Goal: Transaction & Acquisition: Book appointment/travel/reservation

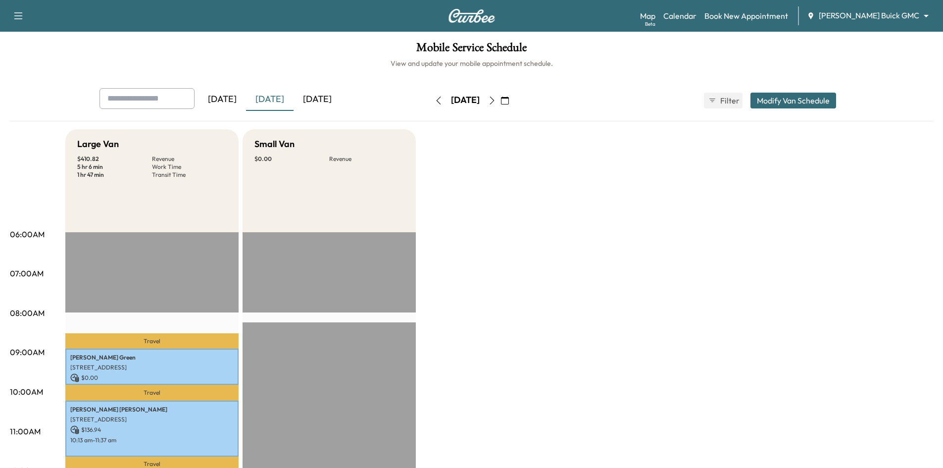
click at [755, 100] on button "Modify Van Schedule" at bounding box center [794, 101] width 86 height 16
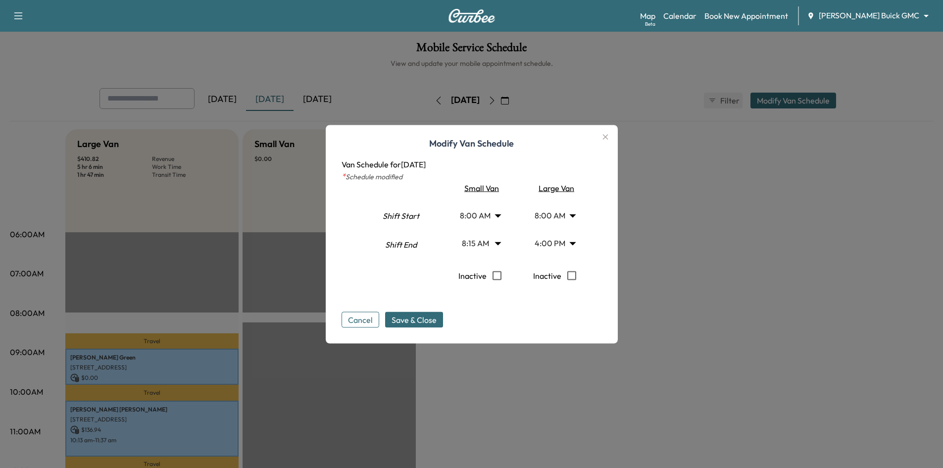
click at [569, 191] on div "Large Van" at bounding box center [555, 188] width 71 height 12
click at [568, 186] on div "Large Van" at bounding box center [555, 188] width 71 height 12
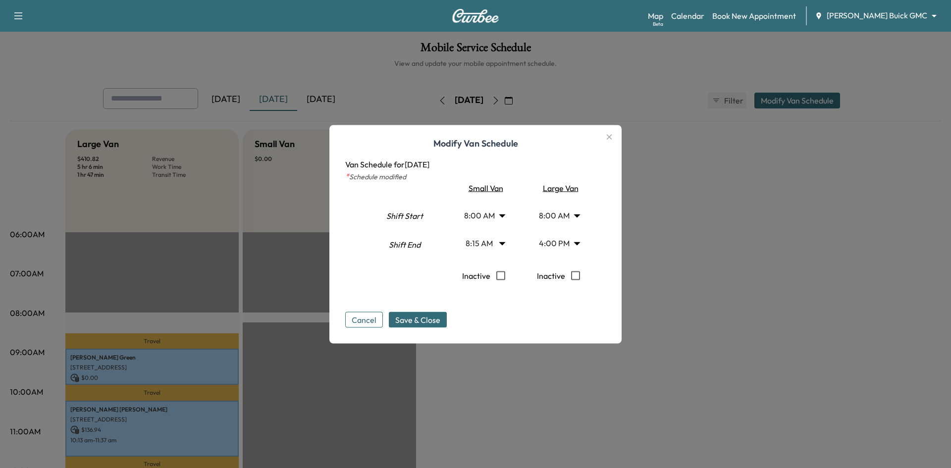
click at [577, 246] on body "Support Log Out Map Beta Calendar Book New Appointment Ewing Buick GMC ********…" at bounding box center [475, 234] width 951 height 468
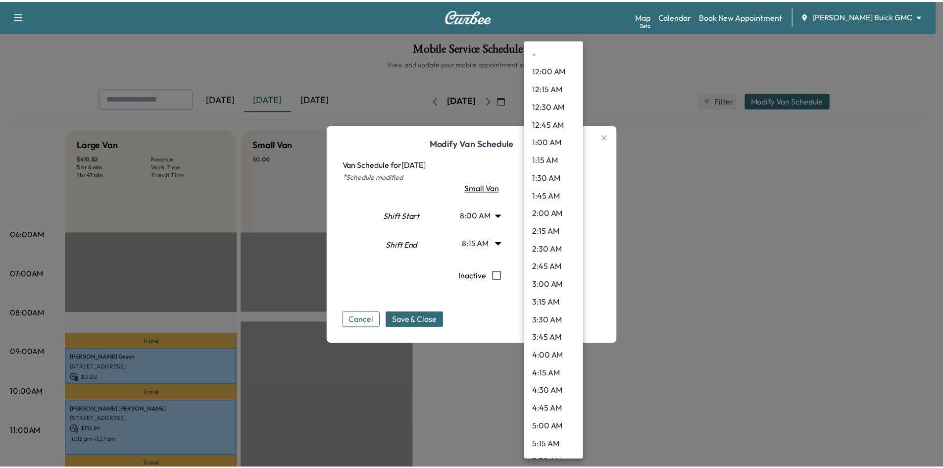
scroll to position [962, 0]
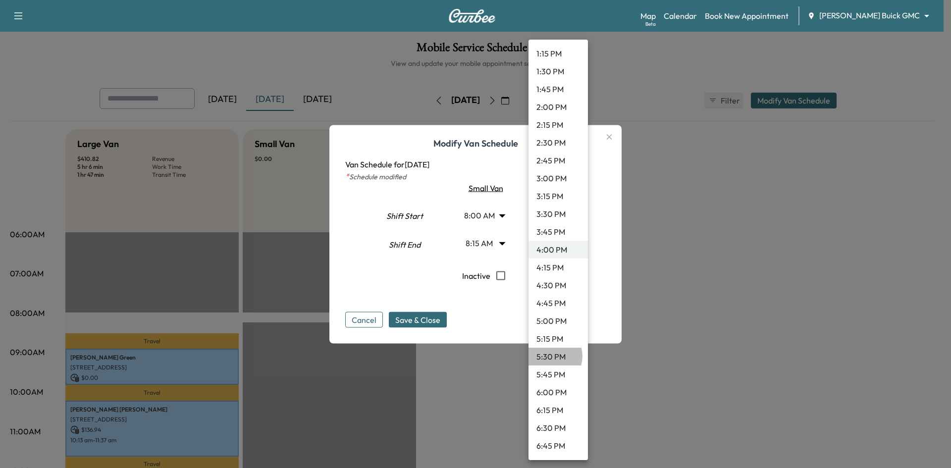
click at [551, 356] on li "5:30 PM" at bounding box center [557, 357] width 59 height 18
type input "****"
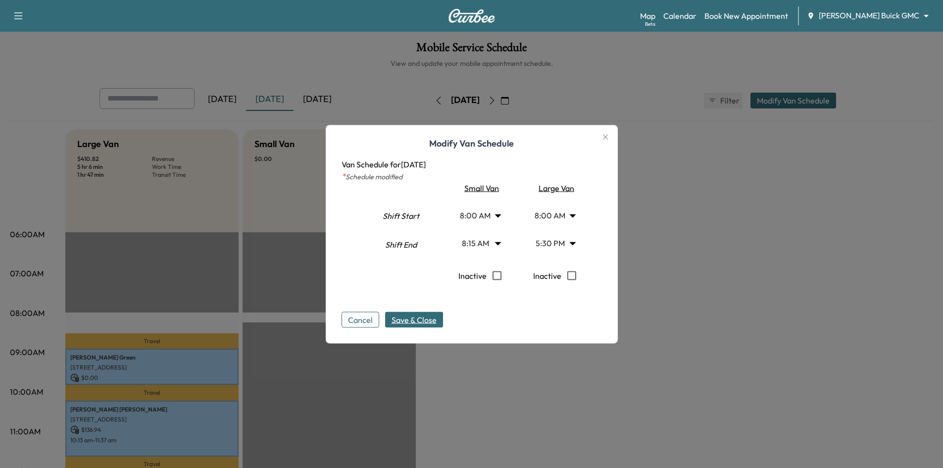
click at [435, 320] on span "Save & Close" at bounding box center [414, 319] width 45 height 12
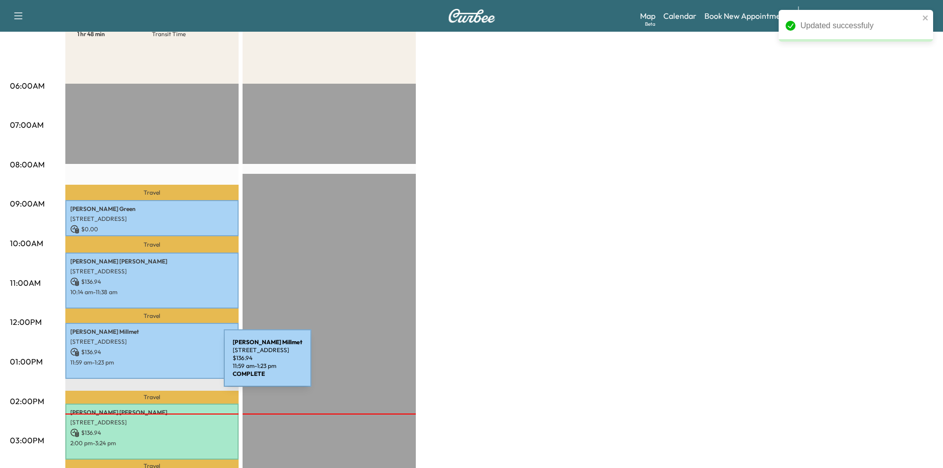
scroll to position [297, 0]
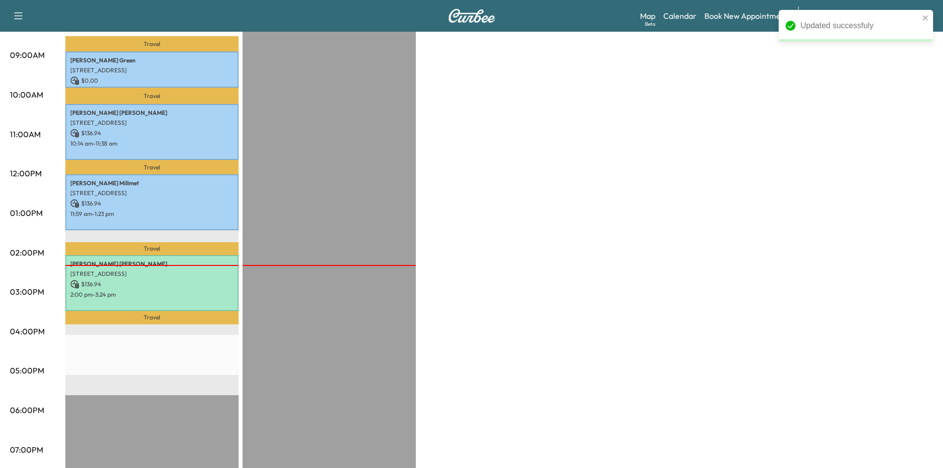
click at [141, 327] on div "Travel Garrett Green 1501 Silent Brook Dr, Prosper, TX 75078, USA $ 0.00 8:55 a…" at bounding box center [151, 255] width 173 height 640
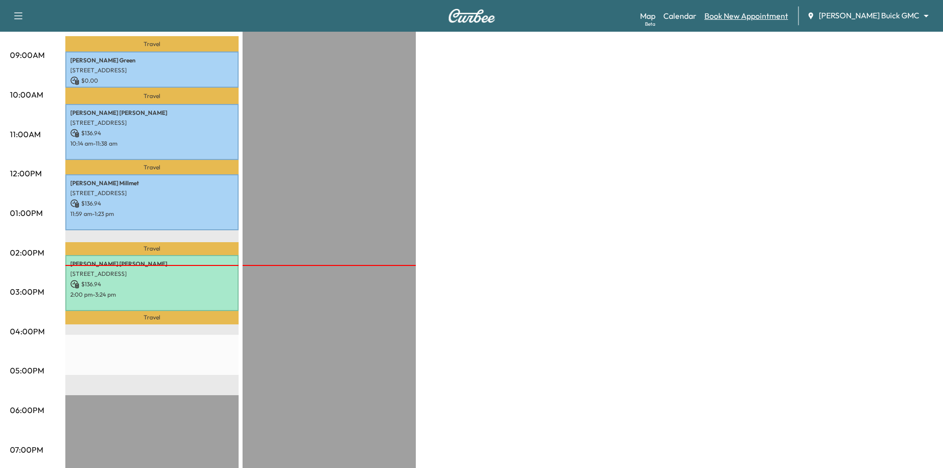
click at [758, 16] on link "Book New Appointment" at bounding box center [747, 16] width 84 height 12
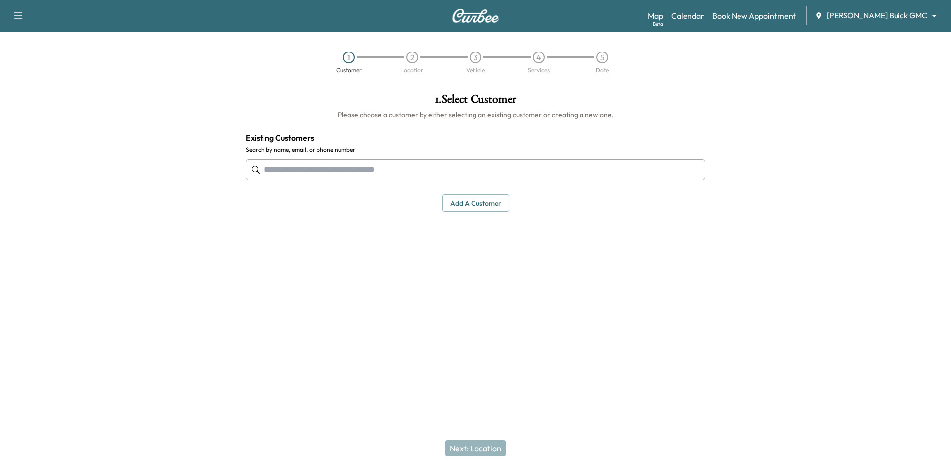
click at [429, 178] on input "text" at bounding box center [476, 169] width 460 height 21
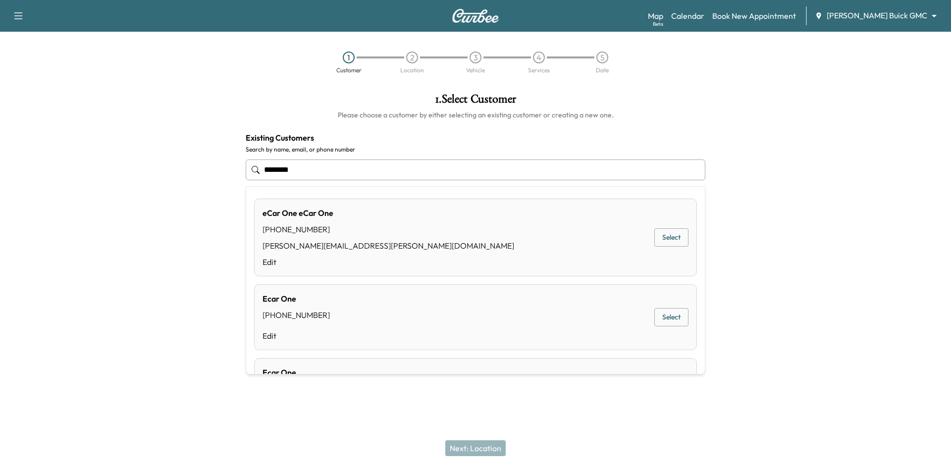
click at [659, 237] on button "Select" at bounding box center [671, 237] width 34 height 18
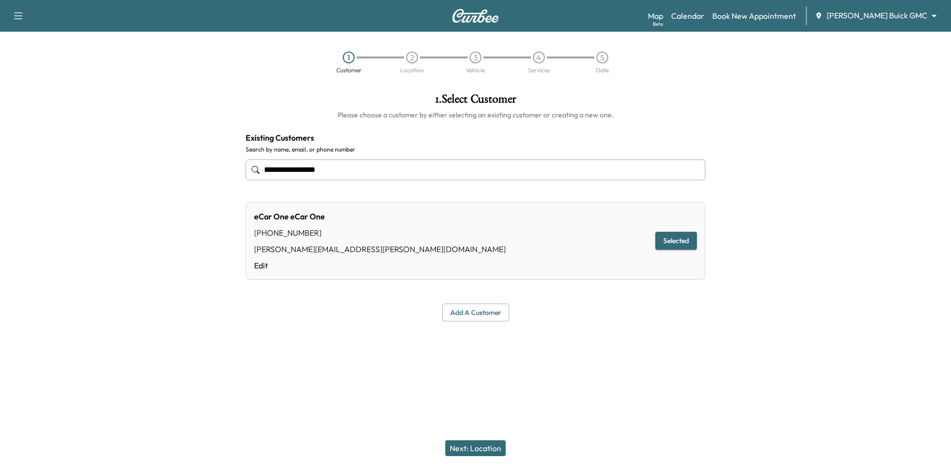
type input "**********"
click at [489, 445] on button "Next: Location" at bounding box center [475, 448] width 60 height 16
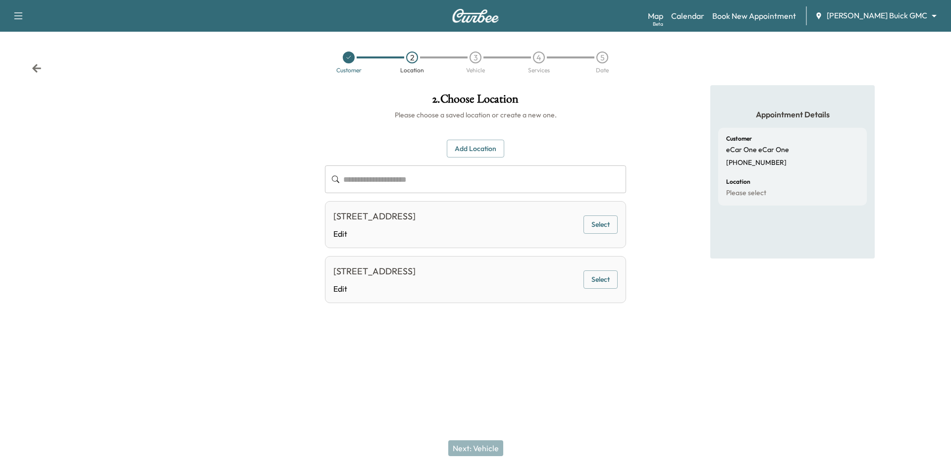
click at [605, 229] on button "Select" at bounding box center [600, 224] width 34 height 18
click at [483, 448] on button "Next: Vehicle" at bounding box center [475, 448] width 55 height 16
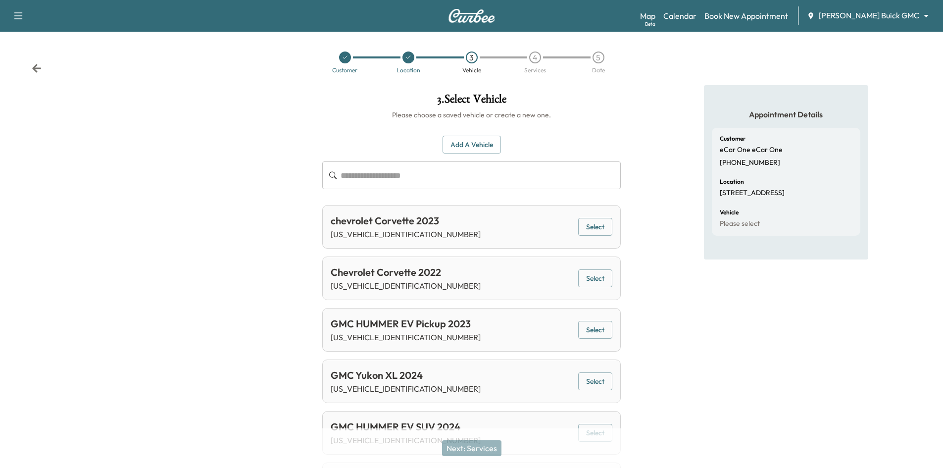
click at [480, 143] on button "Add a Vehicle" at bounding box center [472, 145] width 58 height 18
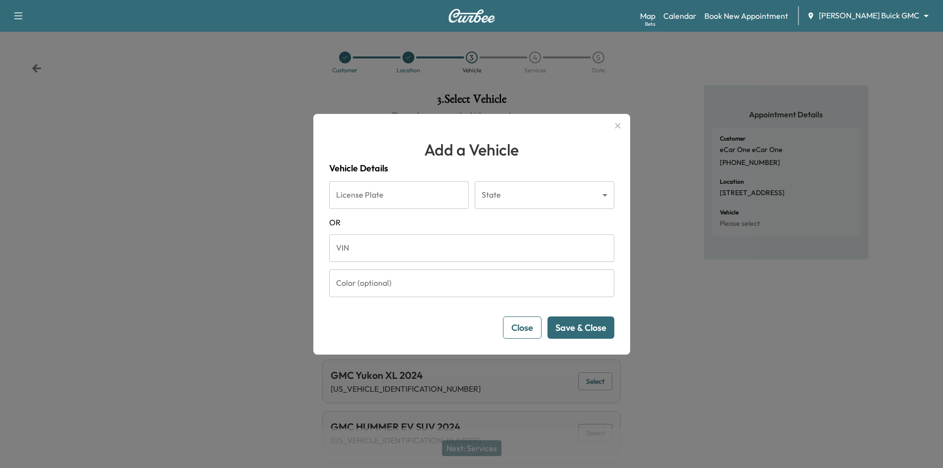
click at [419, 250] on input "VIN" at bounding box center [471, 248] width 285 height 28
type input "**********"
click at [572, 321] on button "Save & Close" at bounding box center [581, 327] width 67 height 22
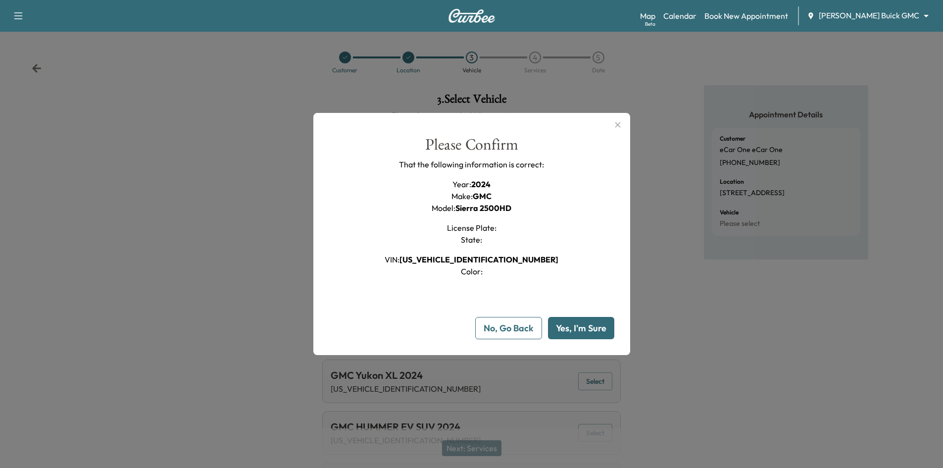
click at [574, 322] on button "Yes, I'm Sure" at bounding box center [581, 328] width 66 height 22
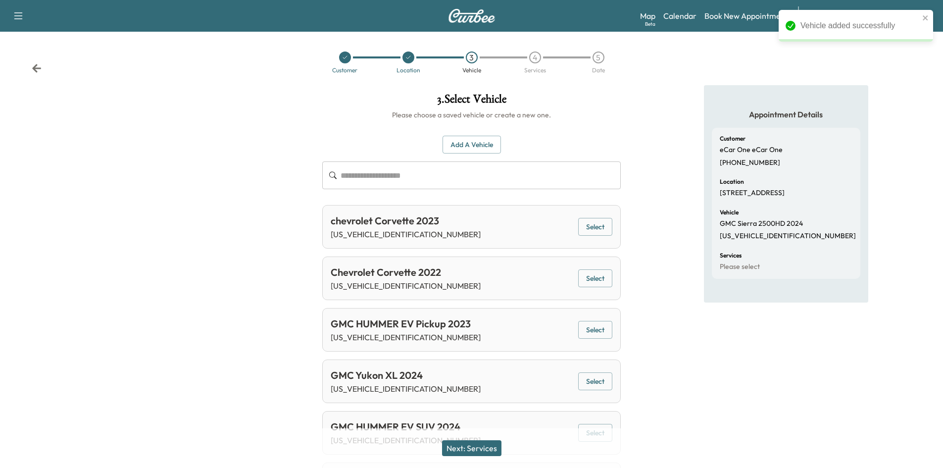
click at [499, 450] on button "Next: Services" at bounding box center [471, 448] width 59 height 16
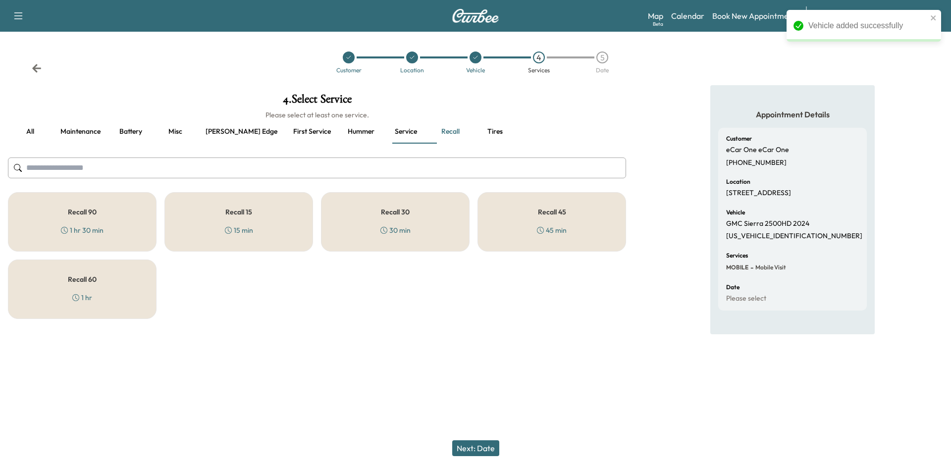
click at [210, 224] on div "Recall 15 15 min" at bounding box center [238, 221] width 149 height 59
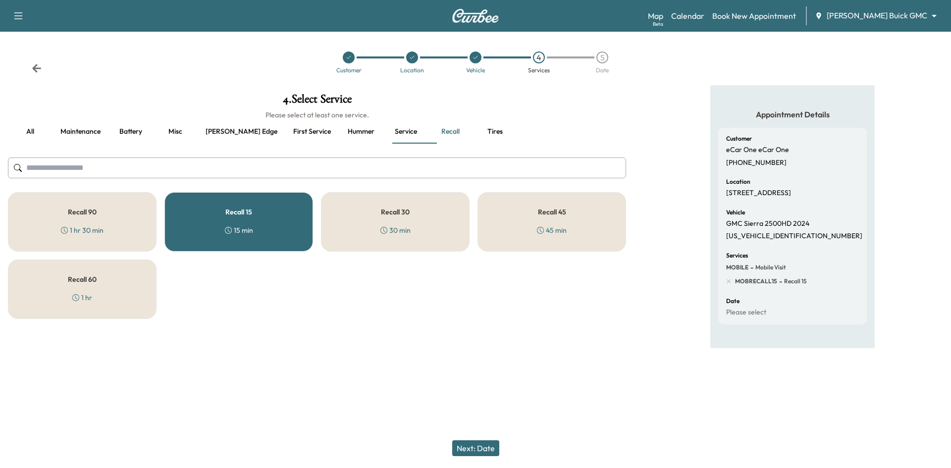
click at [481, 447] on button "Next: Date" at bounding box center [475, 448] width 47 height 16
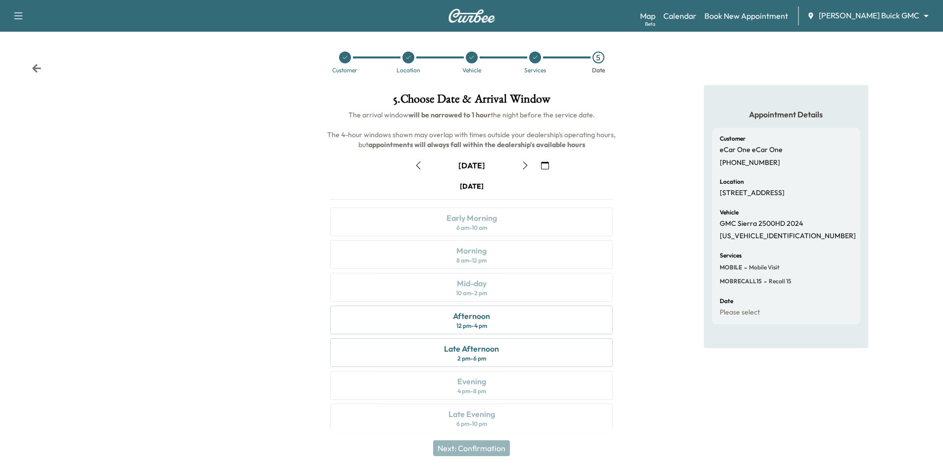
click at [417, 165] on icon "button" at bounding box center [419, 165] width 8 height 8
click at [527, 323] on div "Afternoon 12 pm - 4 pm" at bounding box center [471, 320] width 283 height 29
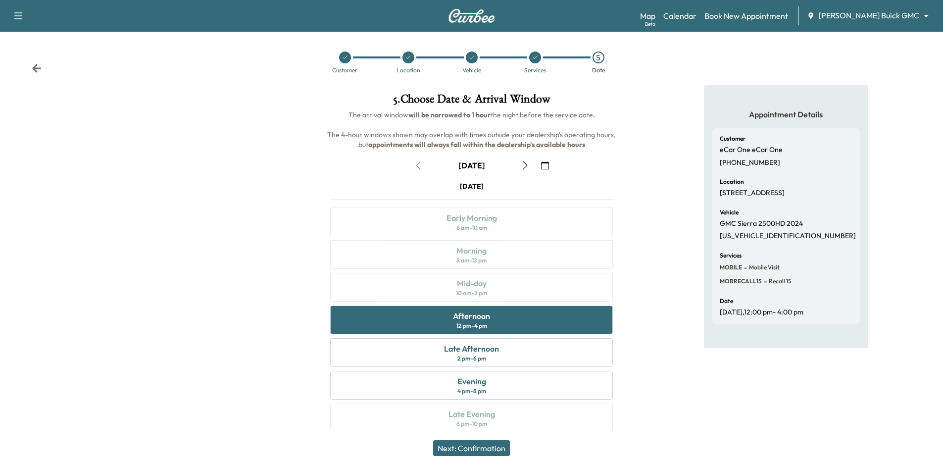
click at [472, 450] on button "Next: Confirmation" at bounding box center [471, 448] width 77 height 16
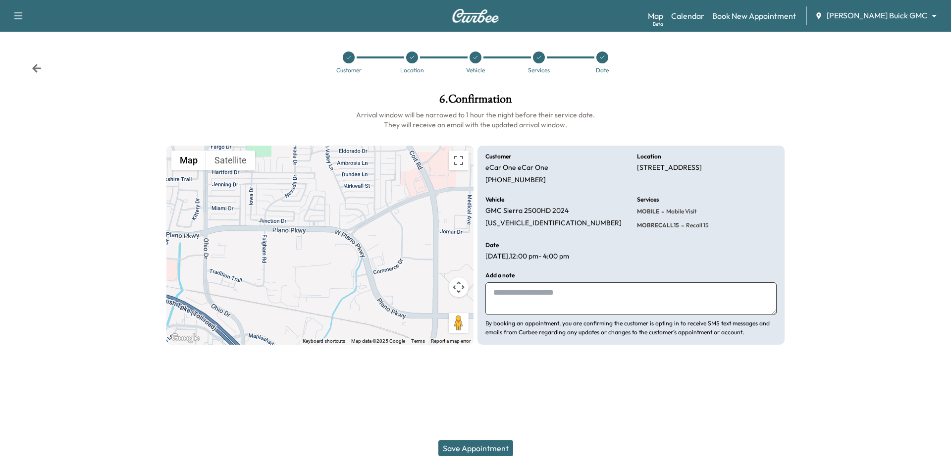
drag, startPoint x: 505, startPoint y: 448, endPoint x: 495, endPoint y: 447, distance: 10.0
click at [505, 448] on button "Save Appointment" at bounding box center [475, 448] width 75 height 16
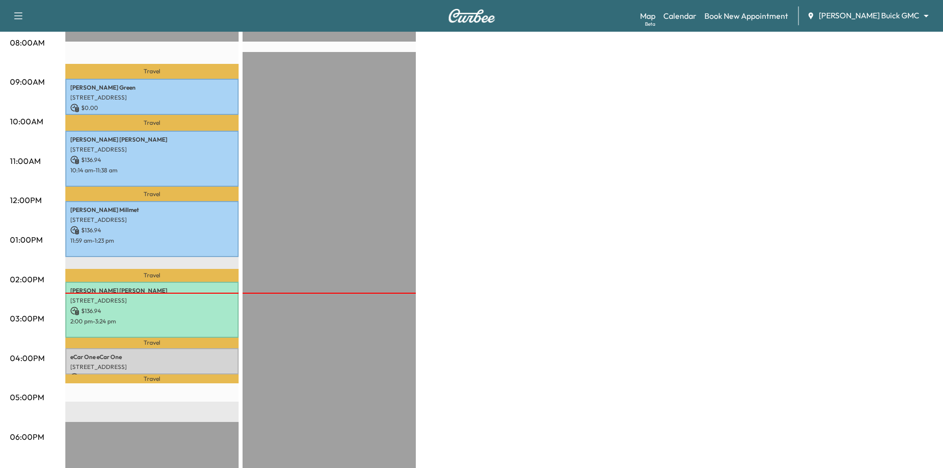
scroll to position [347, 0]
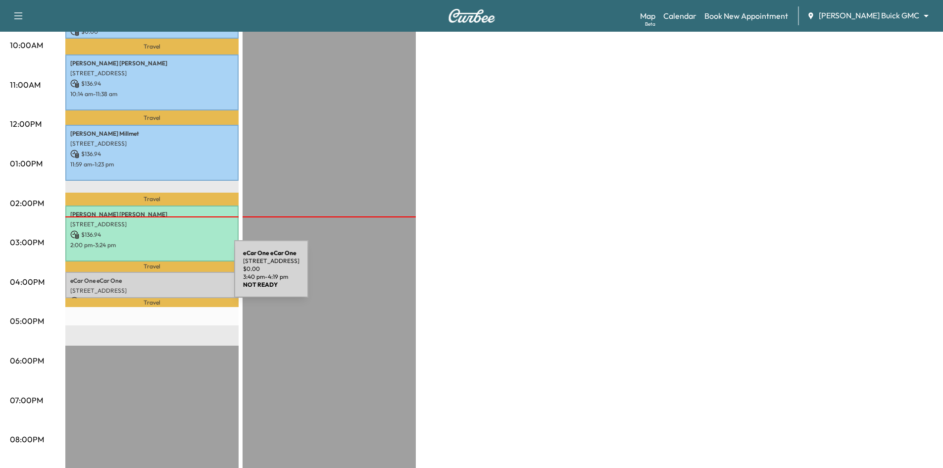
click at [160, 277] on p "eCar One eCar One" at bounding box center [151, 281] width 163 height 8
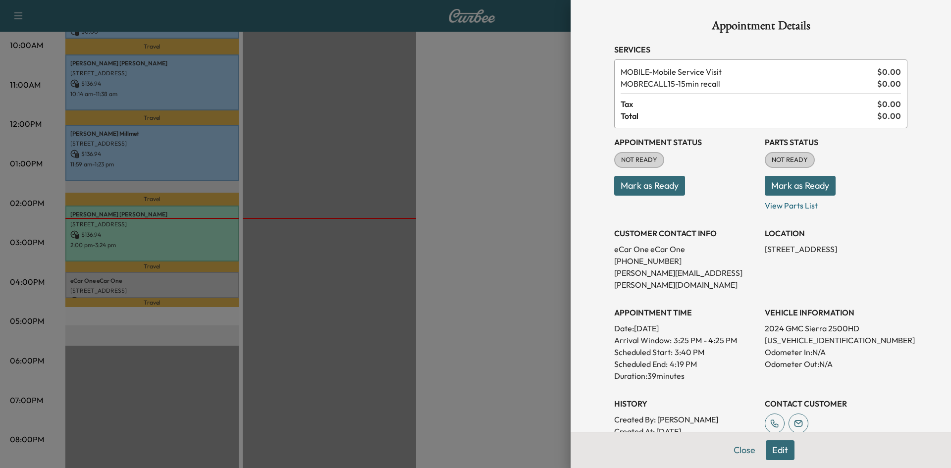
click at [652, 189] on button "Mark as Ready" at bounding box center [649, 186] width 71 height 20
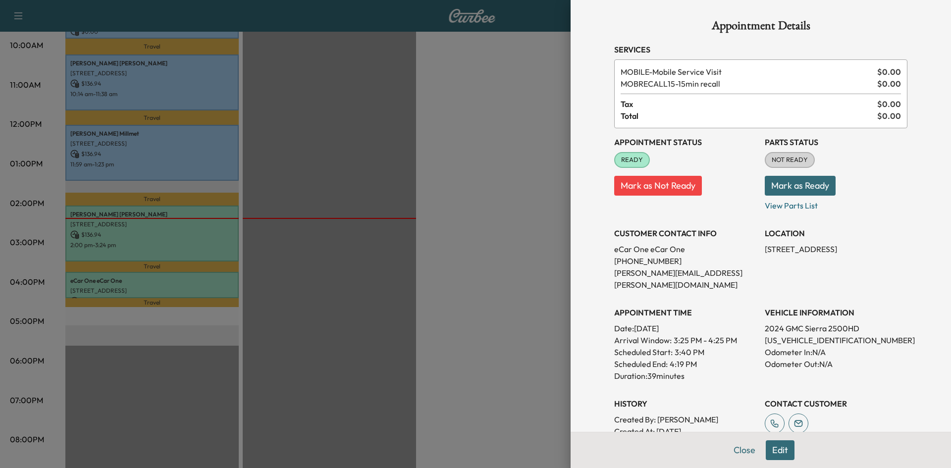
click at [733, 450] on button "Close" at bounding box center [744, 450] width 35 height 20
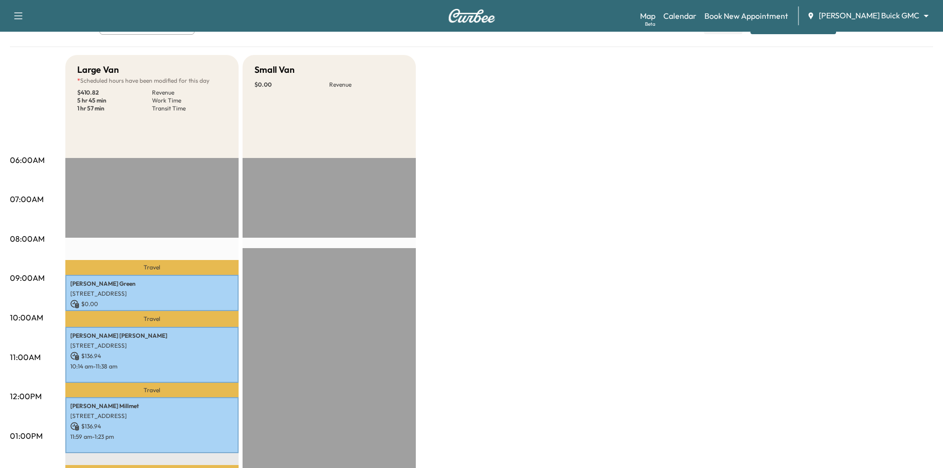
scroll to position [0, 0]
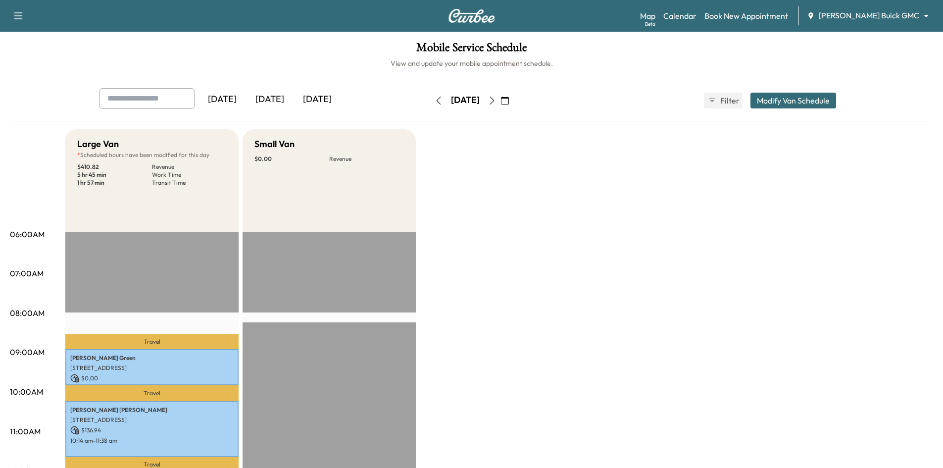
click at [496, 103] on icon "button" at bounding box center [492, 101] width 8 height 8
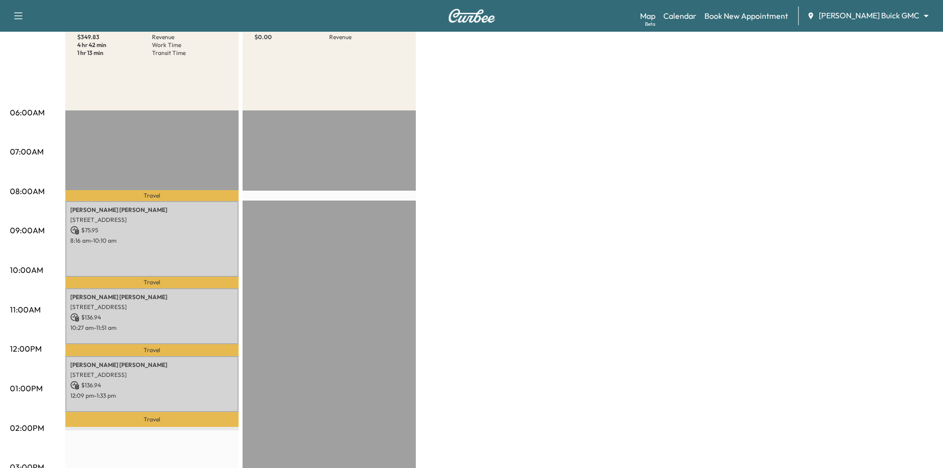
scroll to position [50, 0]
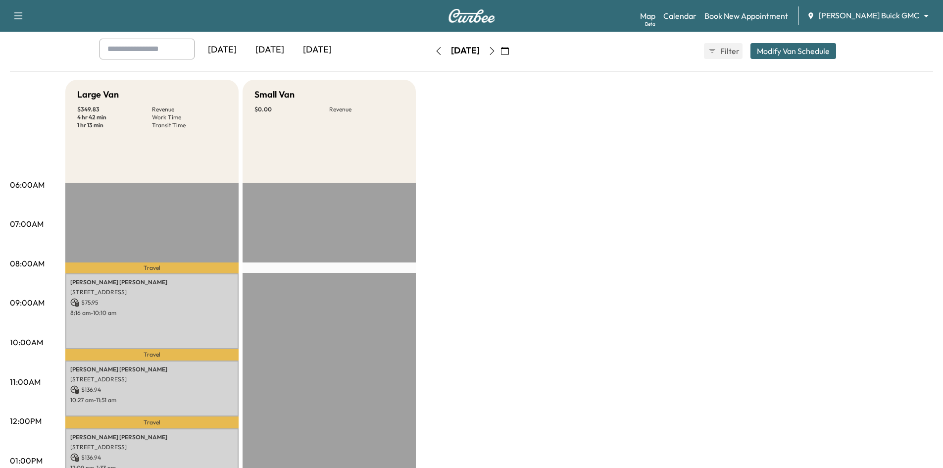
click at [435, 52] on icon "button" at bounding box center [439, 51] width 8 height 8
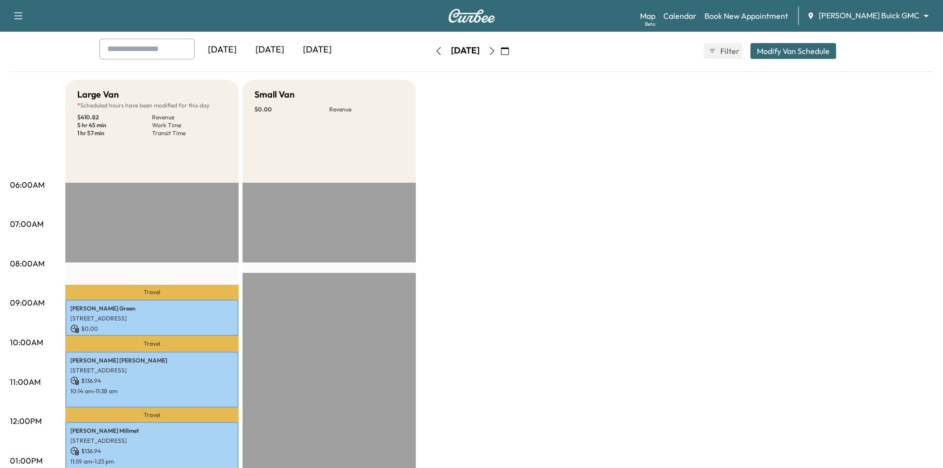
click at [496, 53] on icon "button" at bounding box center [492, 51] width 8 height 8
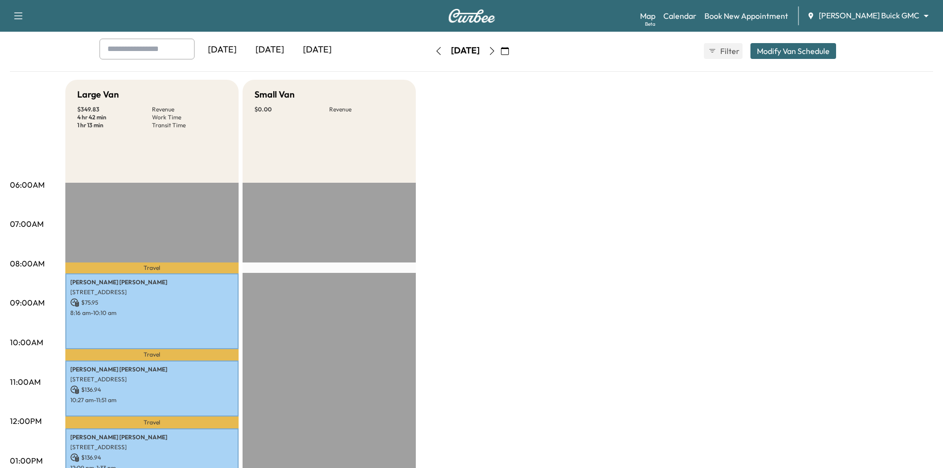
click at [501, 53] on button "button" at bounding box center [492, 51] width 17 height 16
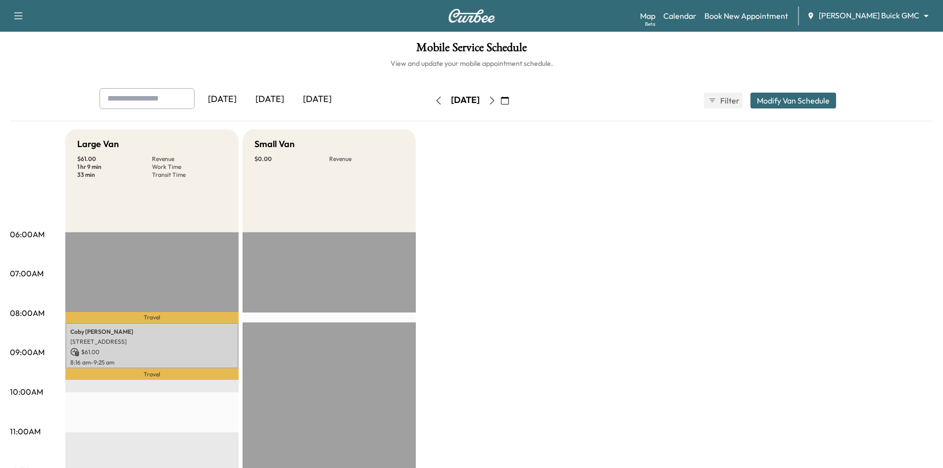
click at [435, 101] on icon "button" at bounding box center [439, 101] width 8 height 8
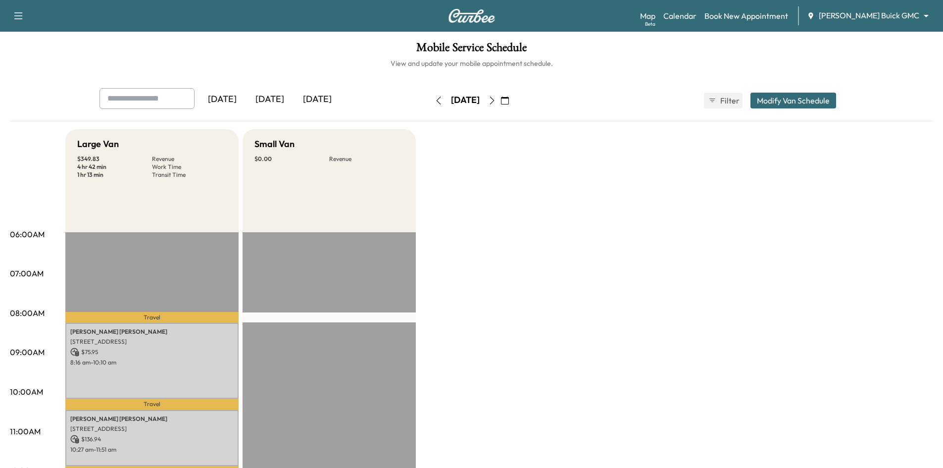
click at [759, 106] on button "Modify Van Schedule" at bounding box center [794, 101] width 86 height 16
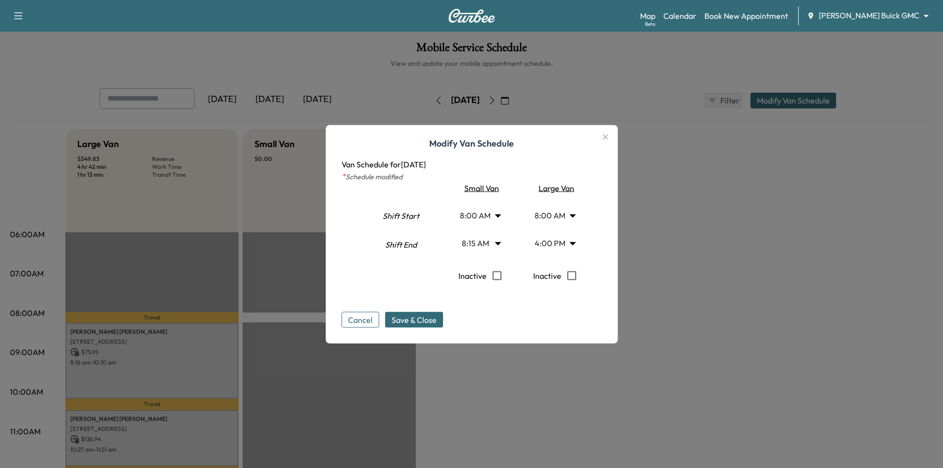
click at [555, 217] on body "Support Log Out Map Beta Calendar Book New Appointment Ewing Buick GMC ********…" at bounding box center [471, 234] width 943 height 468
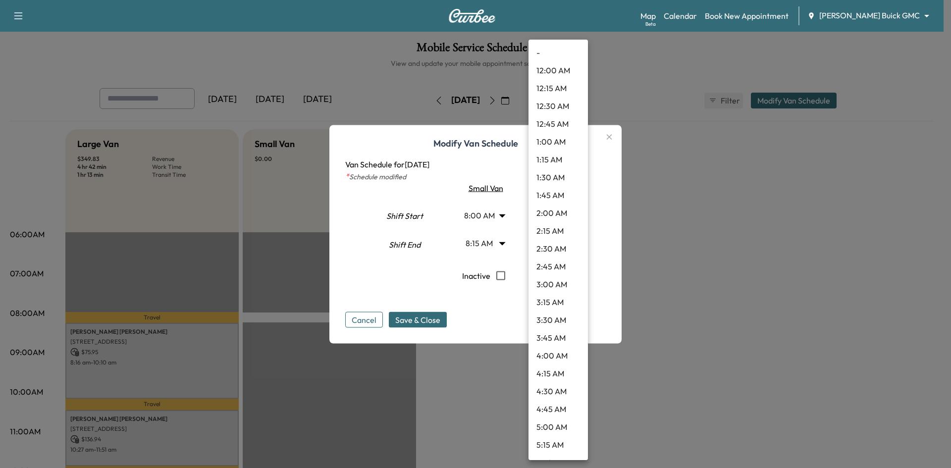
scroll to position [391, 0]
click at [509, 236] on div at bounding box center [475, 234] width 951 height 468
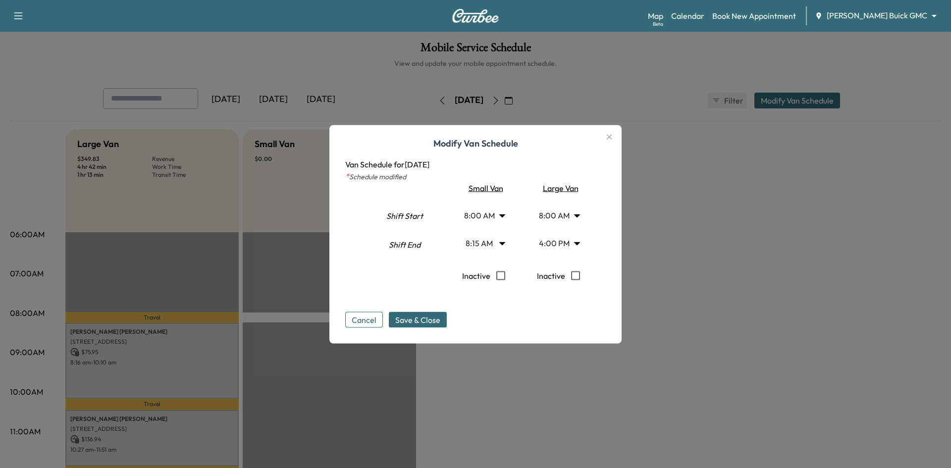
click at [546, 247] on body "Support Log Out Map Beta Calendar Book New Appointment Ewing Buick GMC ********…" at bounding box center [475, 234] width 951 height 468
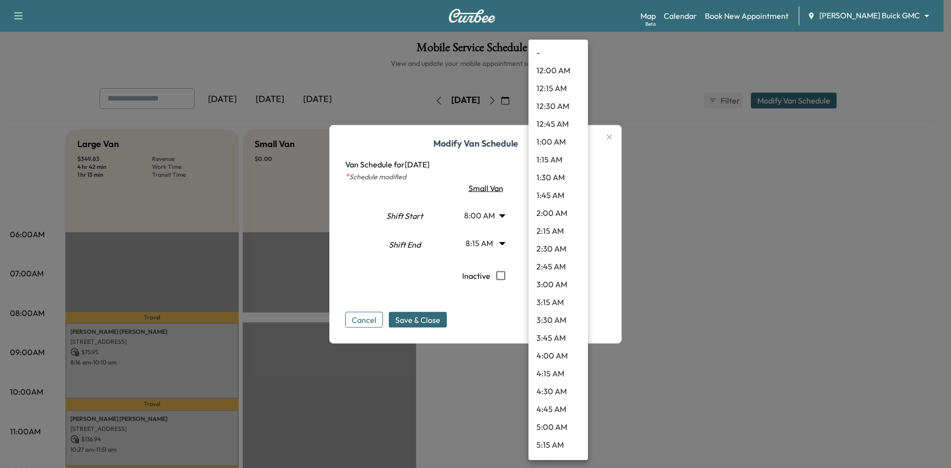
scroll to position [962, 0]
click at [559, 127] on li "2:15 PM" at bounding box center [557, 125] width 59 height 18
type input "*****"
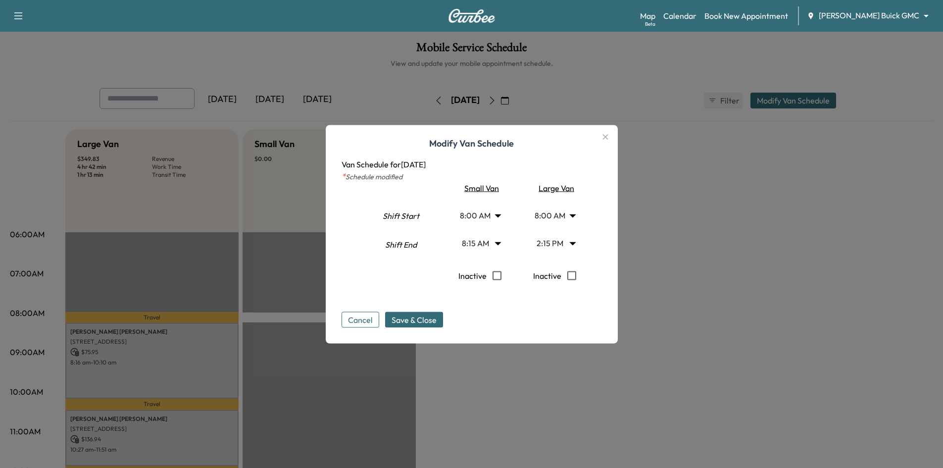
click at [497, 220] on body "Support Log Out Map Beta Calendar Book New Appointment Ewing Buick GMC ********…" at bounding box center [471, 234] width 943 height 468
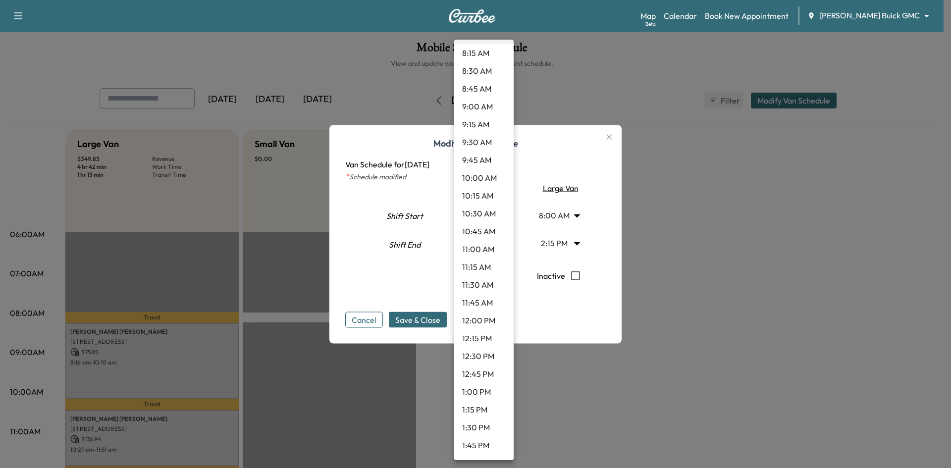
scroll to position [639, 0]
click at [482, 392] on li "1:30 PM" at bounding box center [483, 394] width 59 height 18
type input "****"
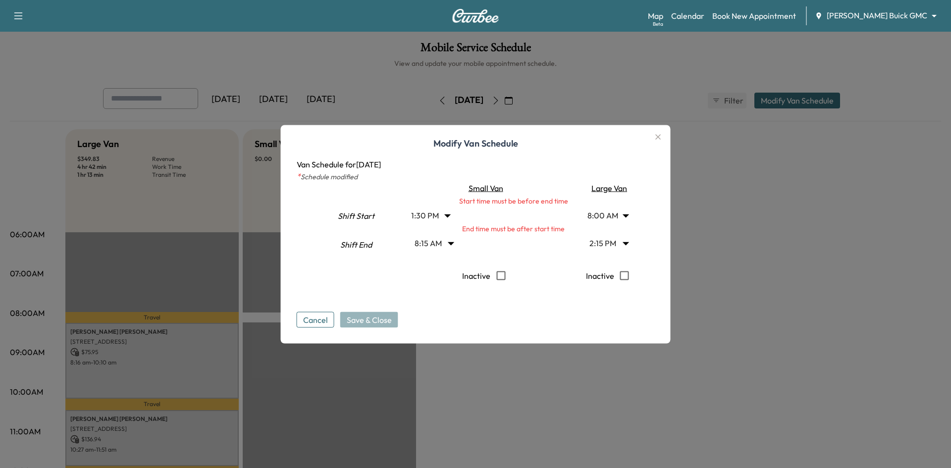
click at [442, 242] on body "Support Log Out Map Beta Calendar Book New Appointment Ewing Buick GMC ********…" at bounding box center [475, 234] width 951 height 468
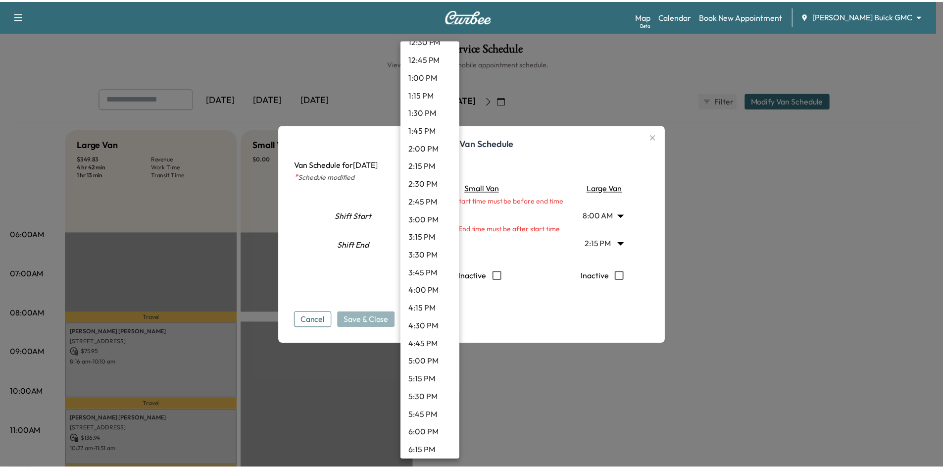
scroll to position [954, 0]
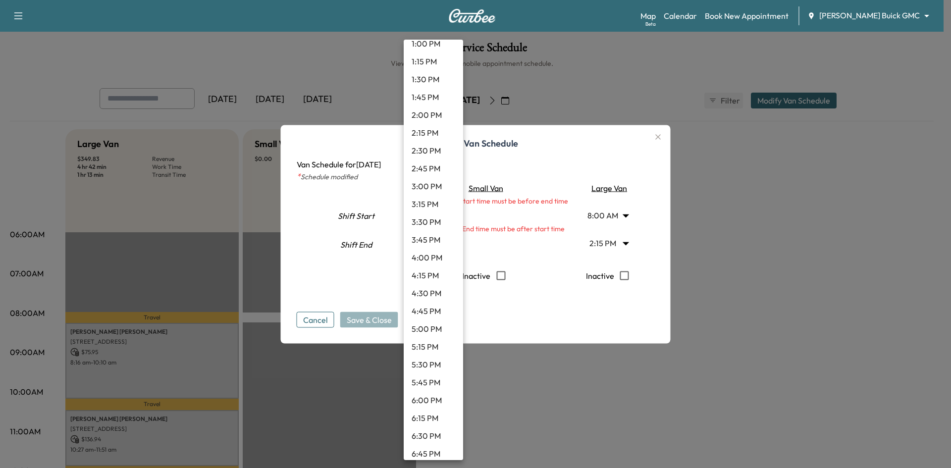
click at [428, 259] on li "4:00 PM" at bounding box center [433, 258] width 59 height 18
type input "**"
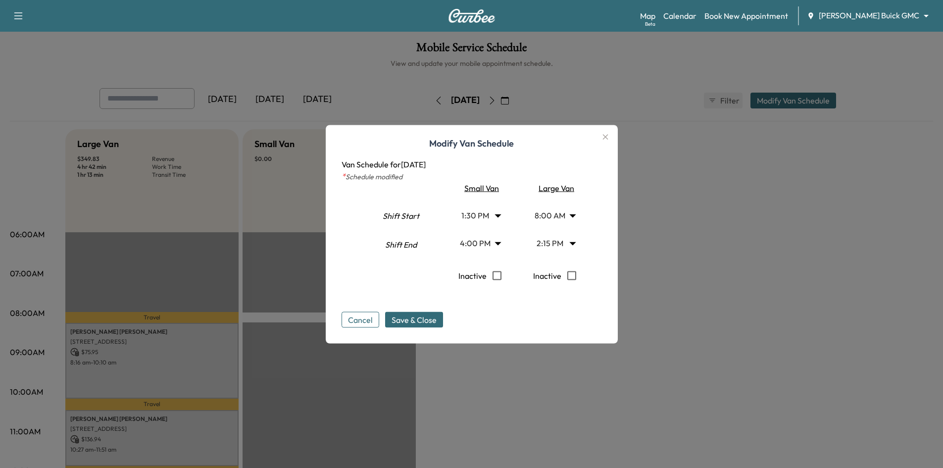
drag, startPoint x: 407, startPoint y: 313, endPoint x: 418, endPoint y: 316, distance: 11.7
click at [407, 315] on button "Save & Close" at bounding box center [414, 320] width 58 height 16
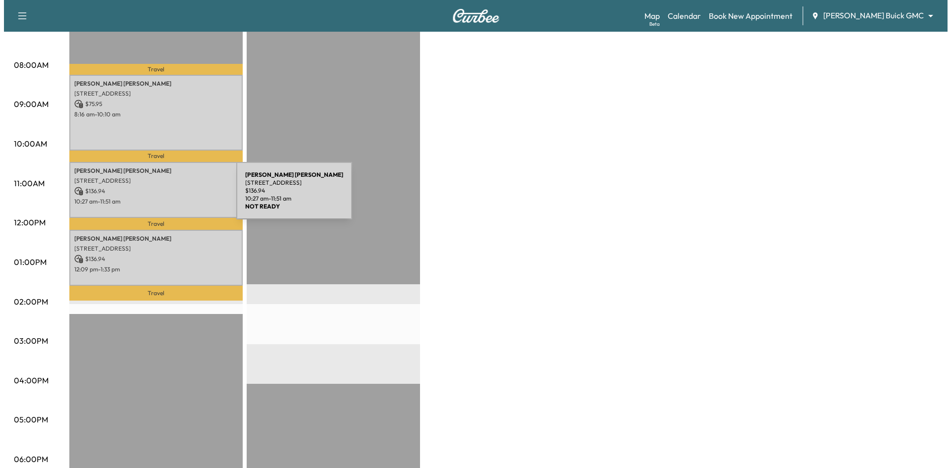
scroll to position [248, 0]
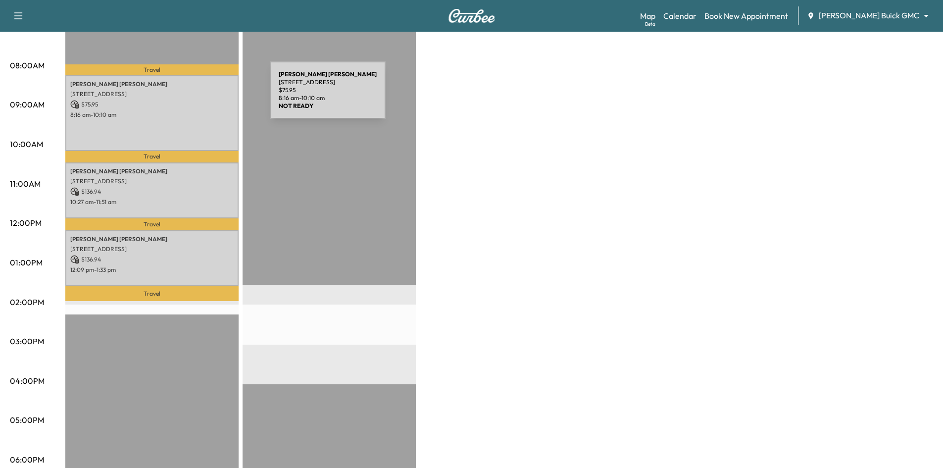
click at [196, 96] on p "2705 Wagon Wheel Dr, Carrollton, TX 75006, Dallas" at bounding box center [151, 94] width 163 height 8
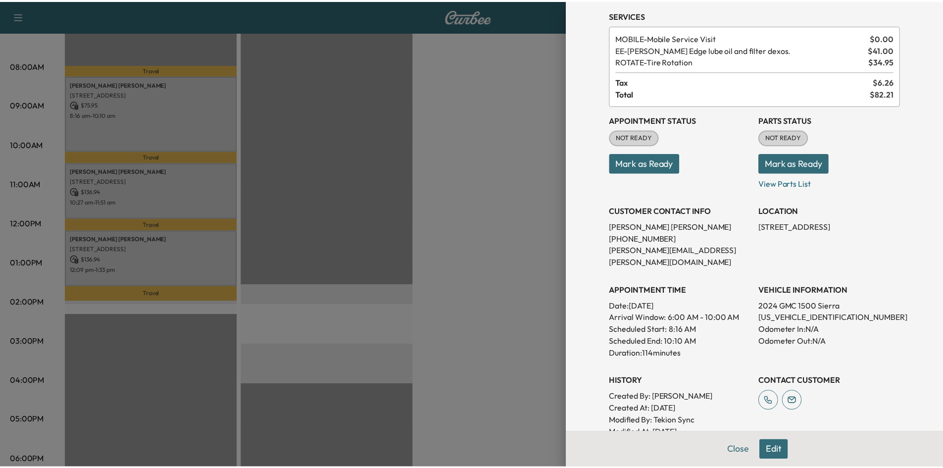
scroll to position [0, 0]
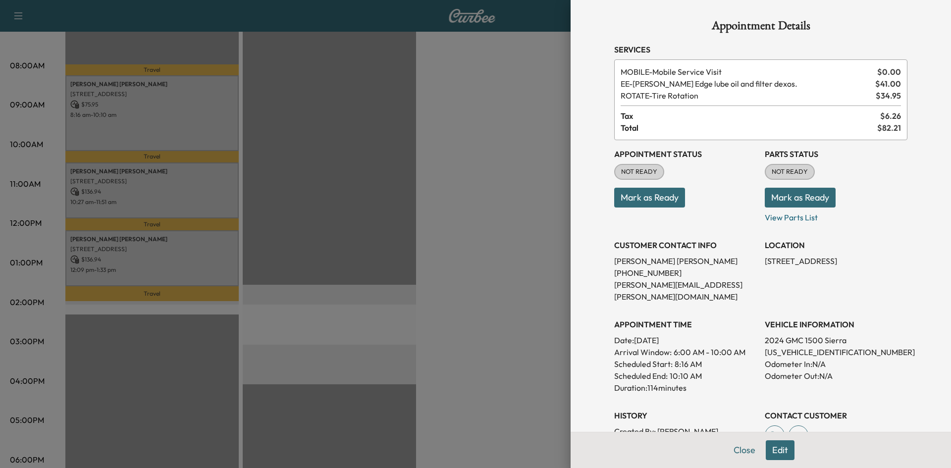
click at [393, 125] on div at bounding box center [475, 234] width 951 height 468
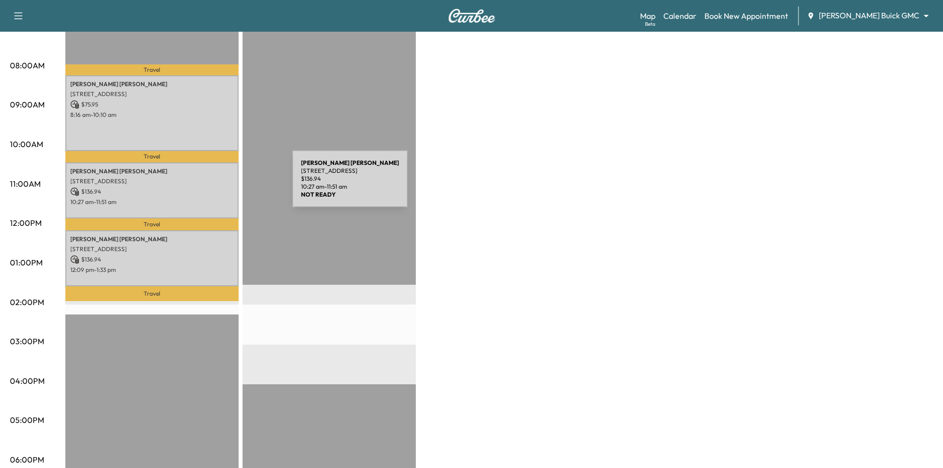
click at [218, 187] on p "$ 136.94" at bounding box center [151, 191] width 163 height 9
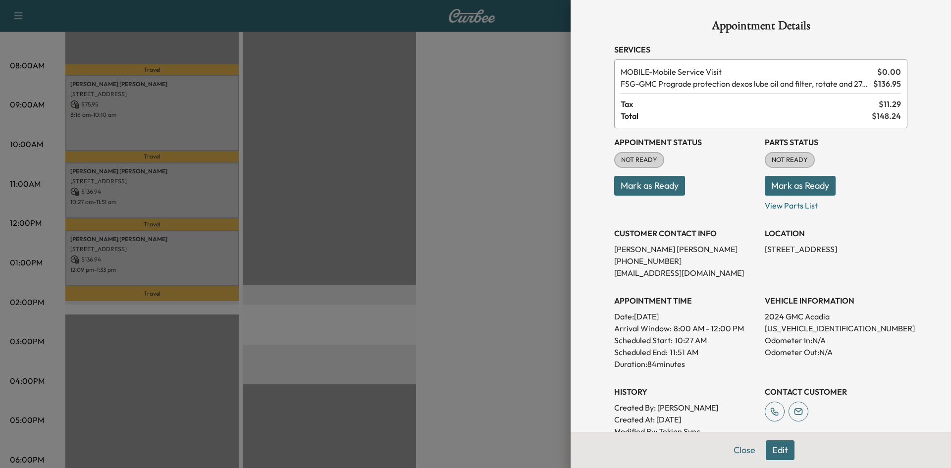
click at [168, 231] on div at bounding box center [475, 234] width 951 height 468
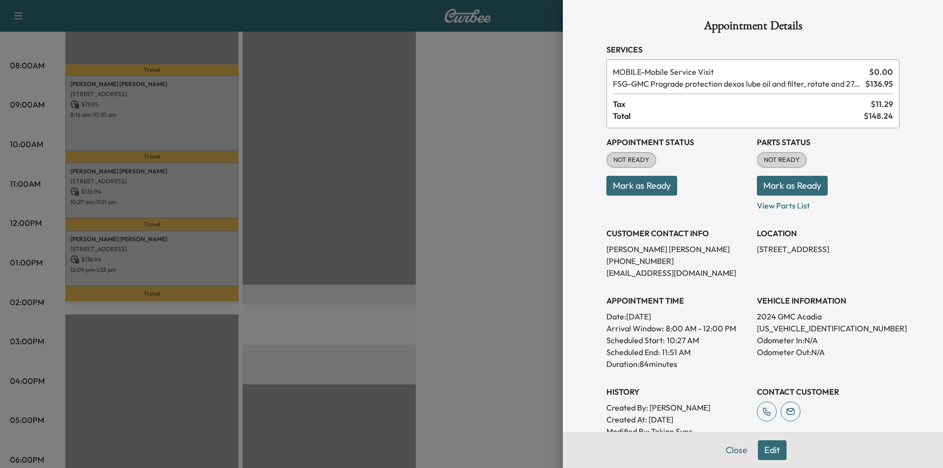
click at [169, 233] on div "Jaqueline Gonzales 3001 Waterside Ct, Garland, TX 75044, US $ 136.94 12:09 pm -…" at bounding box center [151, 258] width 173 height 56
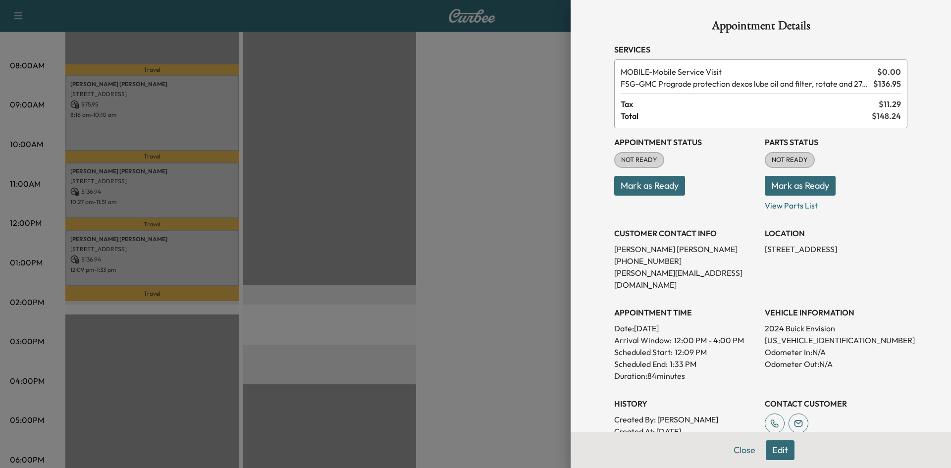
click at [382, 257] on div at bounding box center [475, 234] width 951 height 468
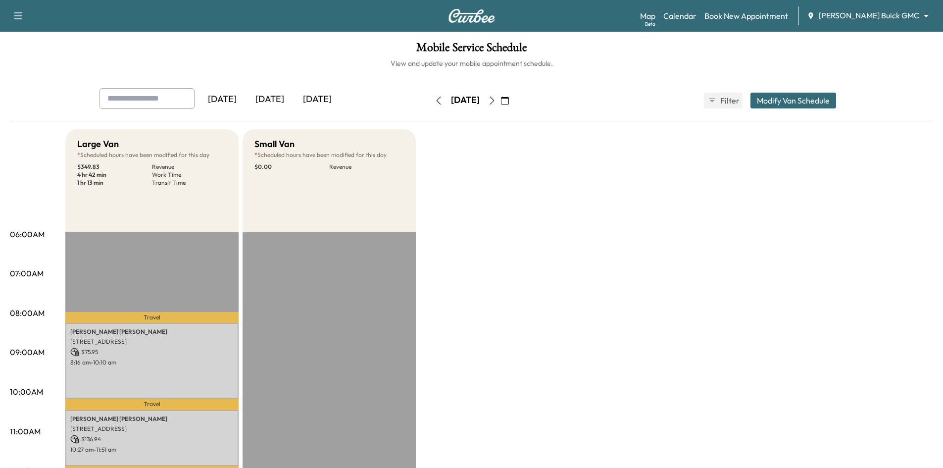
click at [282, 102] on div "[DATE]" at bounding box center [270, 99] width 48 height 23
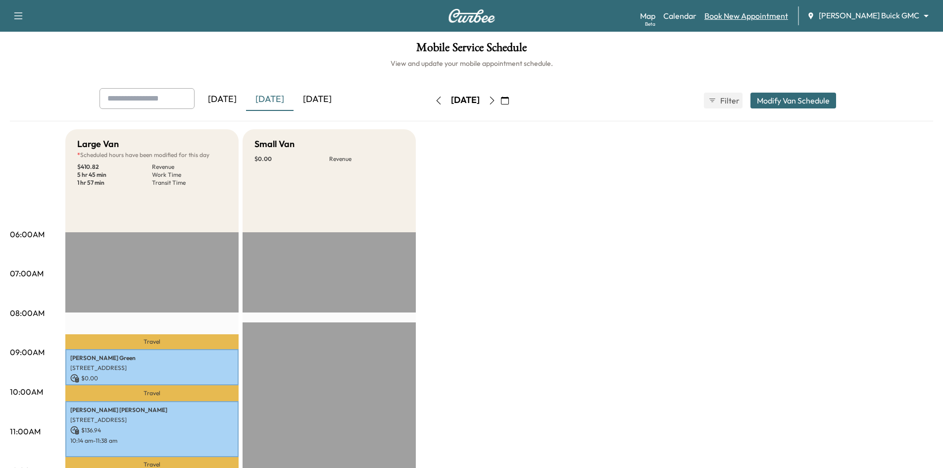
click at [788, 11] on link "Book New Appointment" at bounding box center [747, 16] width 84 height 12
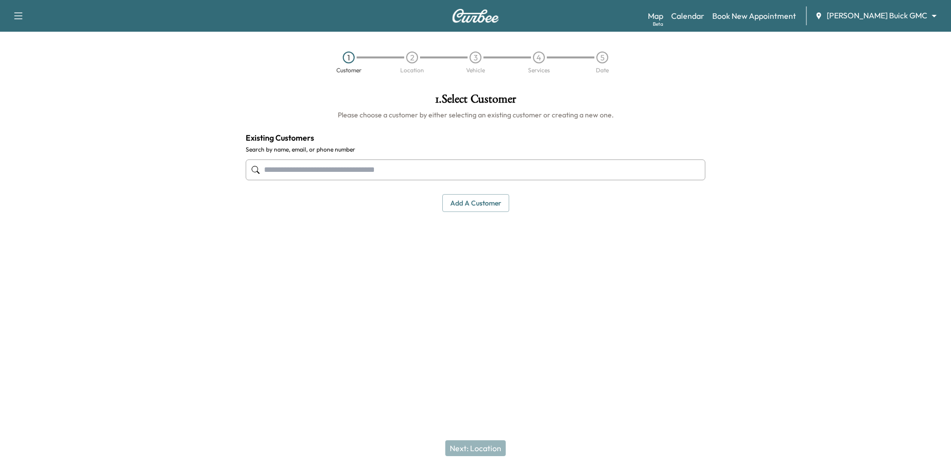
click at [525, 170] on input "text" at bounding box center [476, 169] width 460 height 21
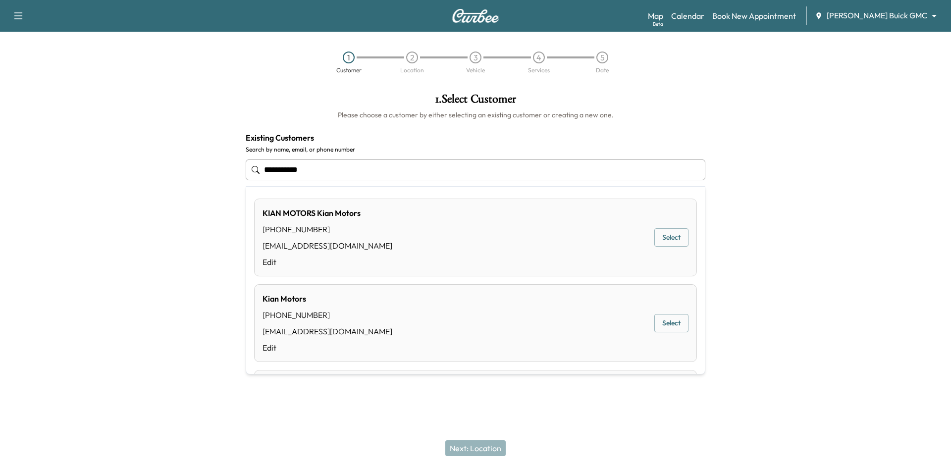
type input "**********"
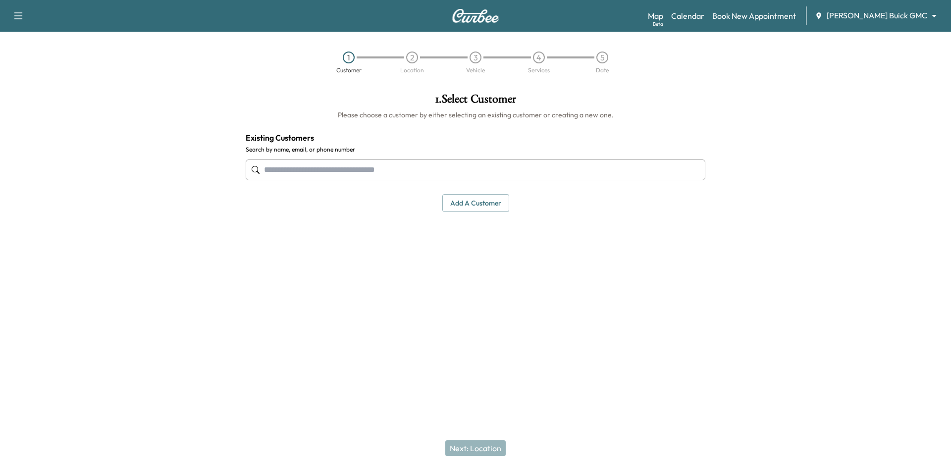
click at [291, 166] on input "text" at bounding box center [476, 169] width 460 height 21
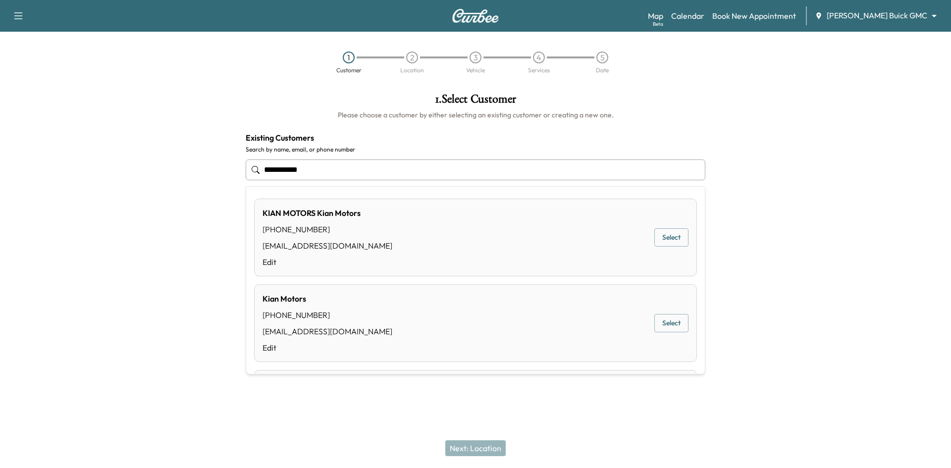
click at [673, 244] on button "Select" at bounding box center [671, 237] width 34 height 18
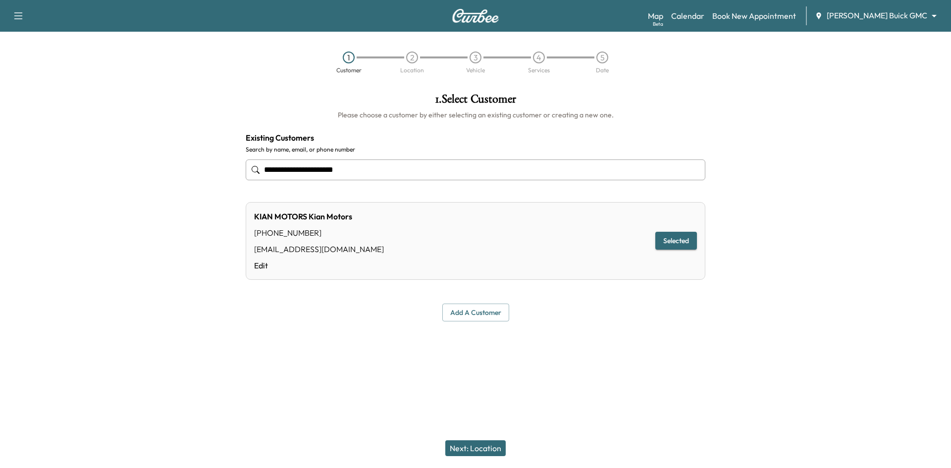
type input "**********"
click at [456, 454] on button "Next: Location" at bounding box center [475, 448] width 60 height 16
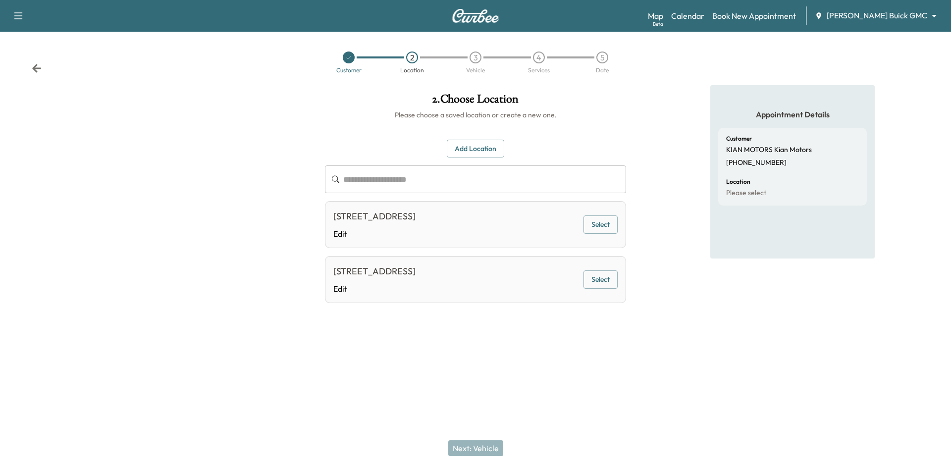
click at [599, 220] on button "Select" at bounding box center [600, 224] width 34 height 18
drag, startPoint x: 478, startPoint y: 450, endPoint x: 490, endPoint y: 431, distance: 22.0
click at [479, 450] on button "Next: Vehicle" at bounding box center [475, 448] width 55 height 16
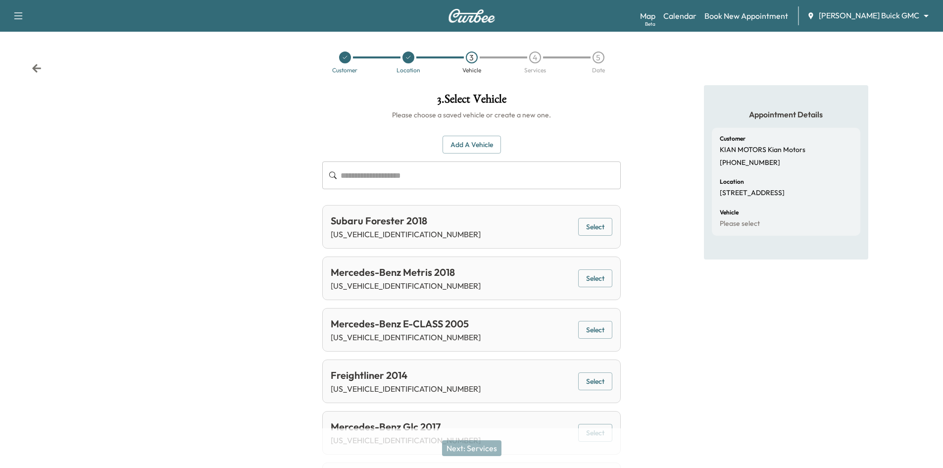
click at [480, 145] on button "Add a Vehicle" at bounding box center [472, 145] width 58 height 18
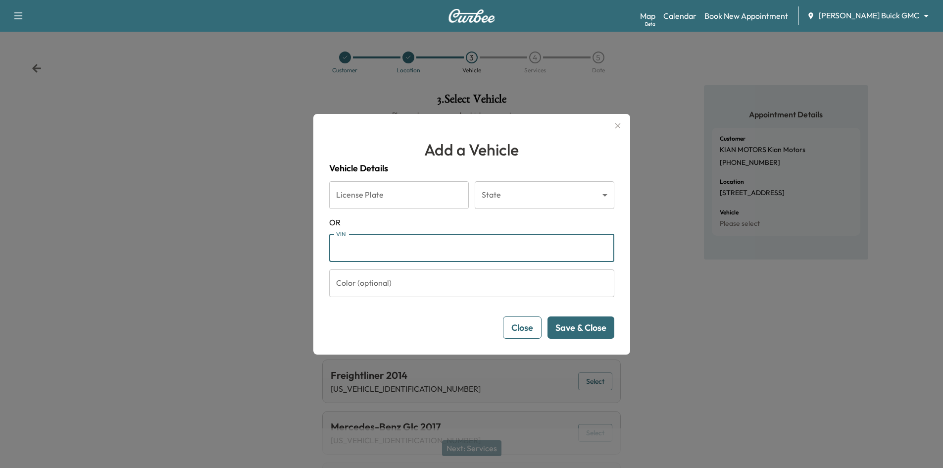
click at [412, 255] on input "VIN" at bounding box center [471, 248] width 285 height 28
type input "**********"
click at [581, 332] on button "Checking ..." at bounding box center [583, 327] width 62 height 22
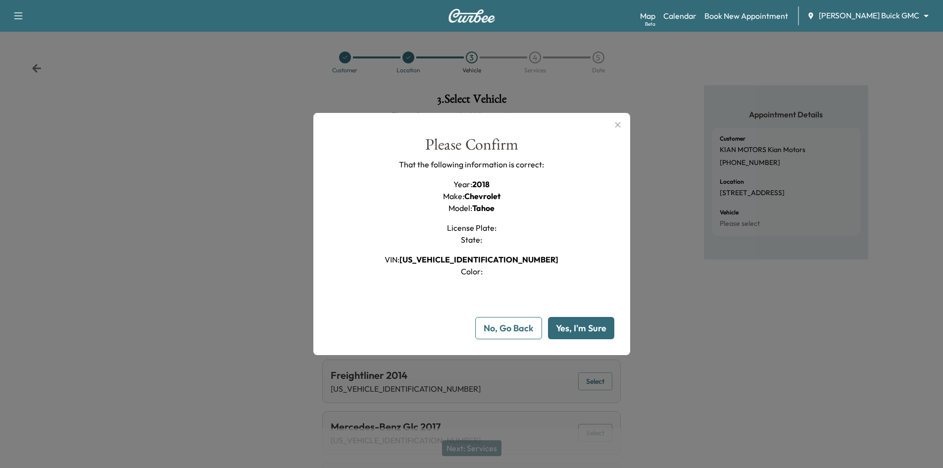
click at [580, 332] on button "Yes, I'm Sure" at bounding box center [581, 328] width 66 height 22
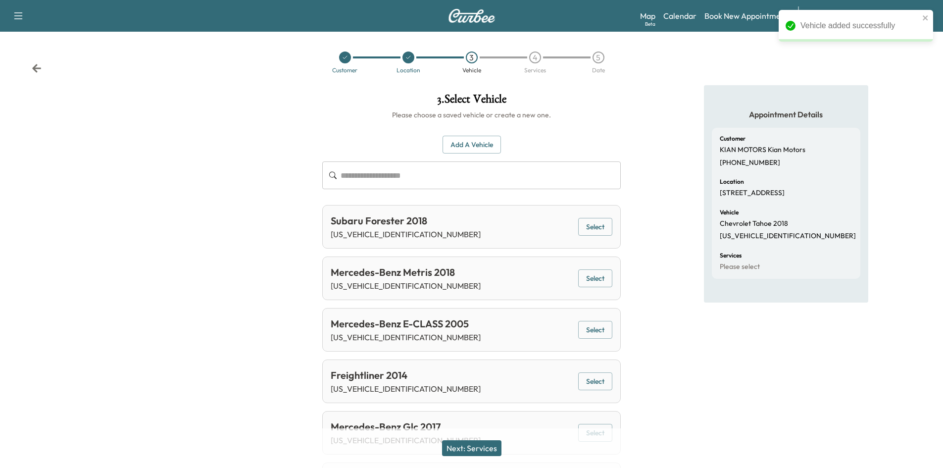
drag, startPoint x: 489, startPoint y: 450, endPoint x: 500, endPoint y: 437, distance: 16.8
click at [491, 450] on button "Next: Services" at bounding box center [471, 448] width 59 height 16
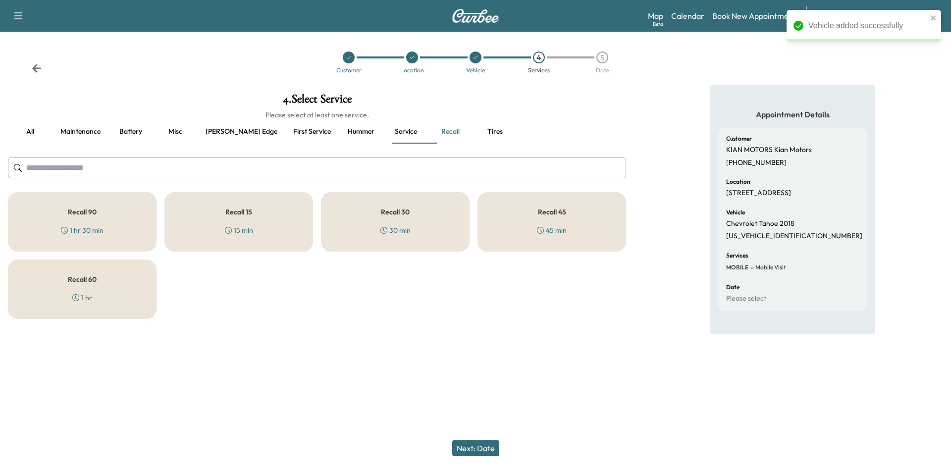
click at [266, 226] on div "Recall 15 15 min" at bounding box center [238, 221] width 149 height 59
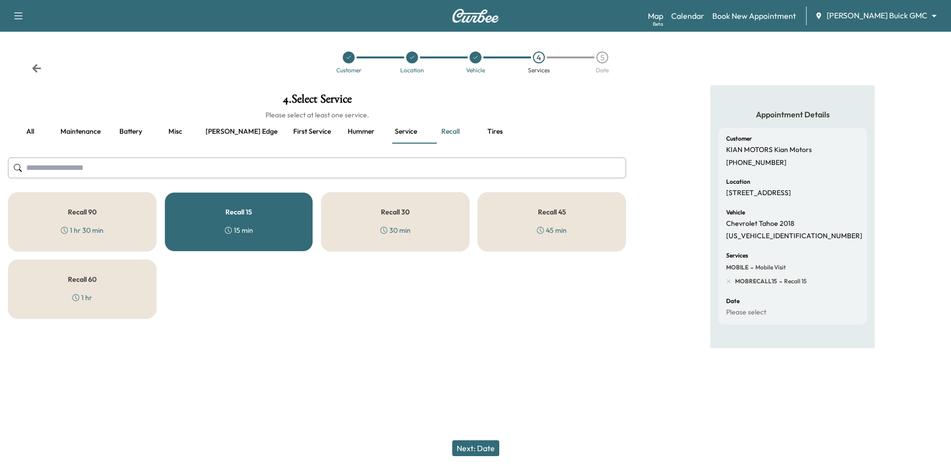
click at [490, 450] on button "Next: Date" at bounding box center [475, 448] width 47 height 16
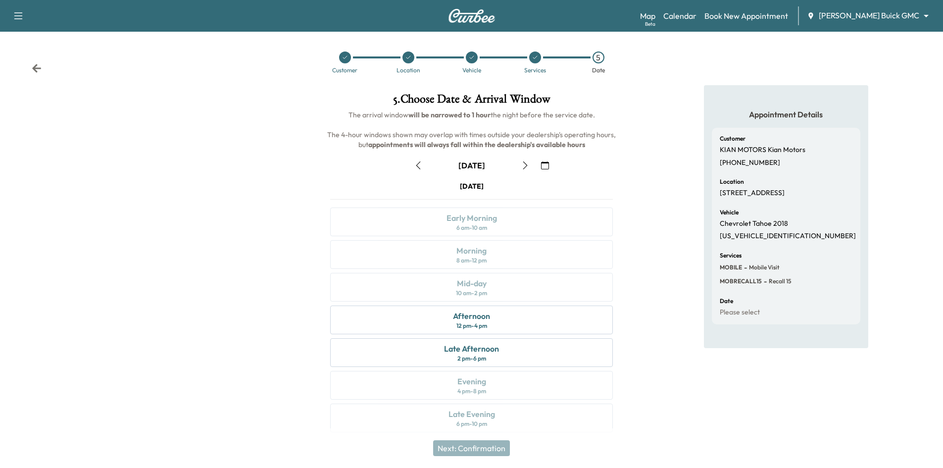
click at [420, 171] on button "button" at bounding box center [418, 165] width 17 height 16
click at [541, 349] on div "Late Afternoon 2 pm - 6 pm" at bounding box center [471, 352] width 283 height 29
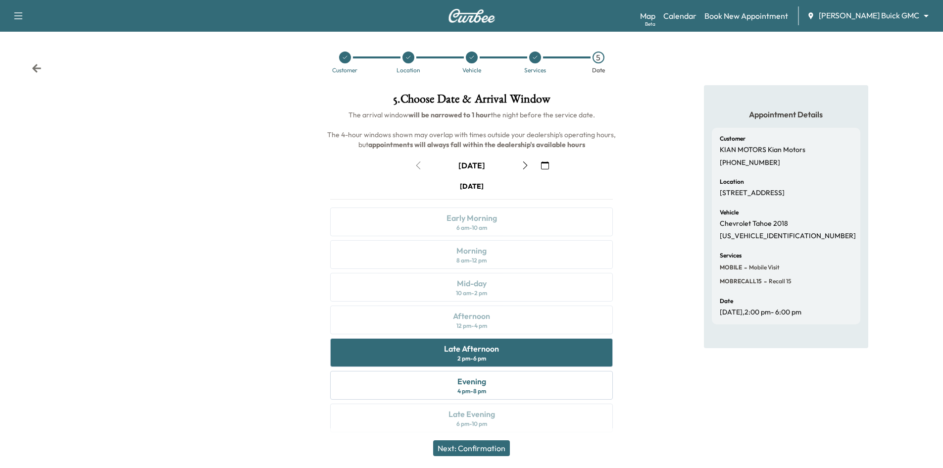
click at [496, 451] on button "Next: Confirmation" at bounding box center [471, 448] width 77 height 16
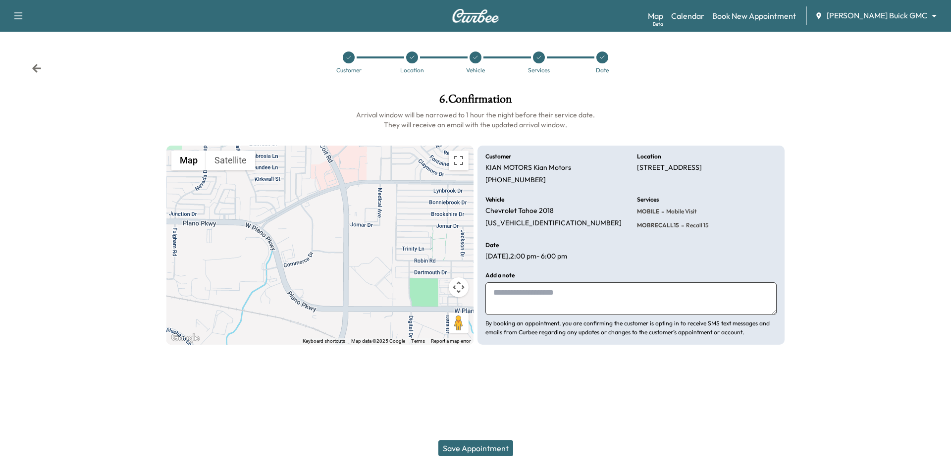
click at [493, 446] on button "Save Appointment" at bounding box center [475, 448] width 75 height 16
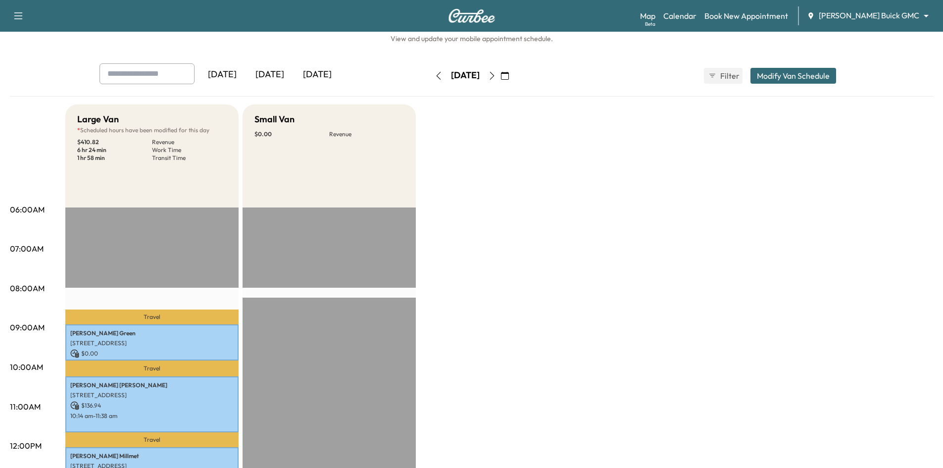
scroll to position [297, 0]
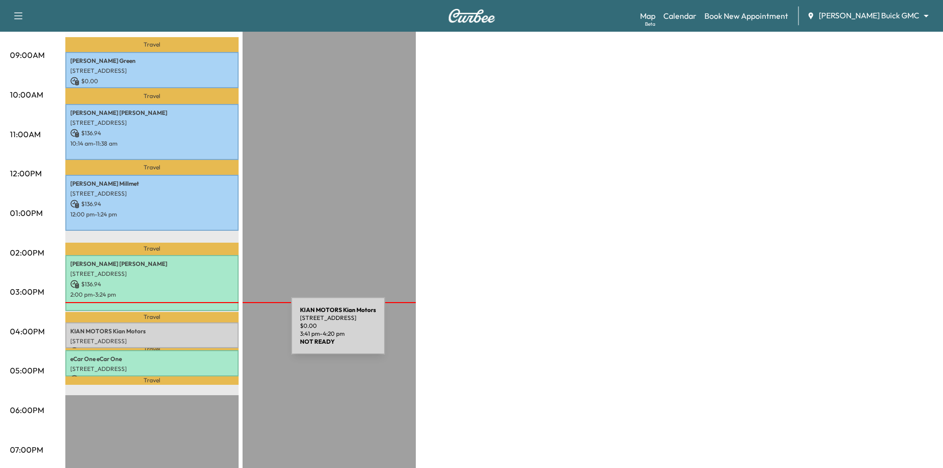
click at [217, 332] on div "KIAN MOTORS Kian Motors 1212 COMMERCE DR, PLANO, TX 75093, USA $ 0.00 3:41 pm -…" at bounding box center [151, 335] width 173 height 26
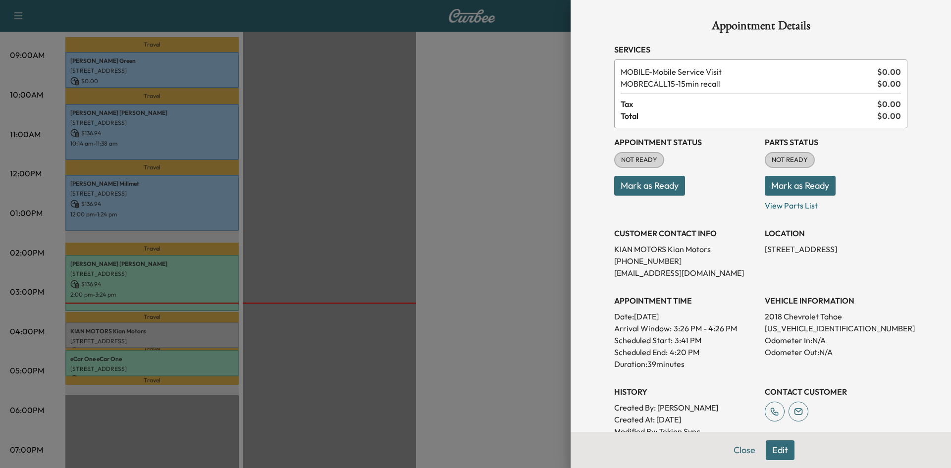
click at [629, 181] on button "Mark as Ready" at bounding box center [649, 186] width 71 height 20
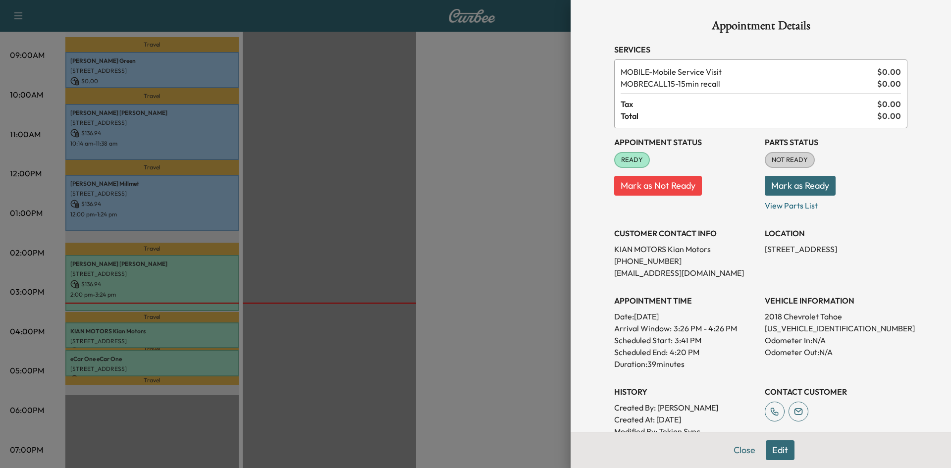
click at [732, 446] on button "Close" at bounding box center [744, 450] width 35 height 20
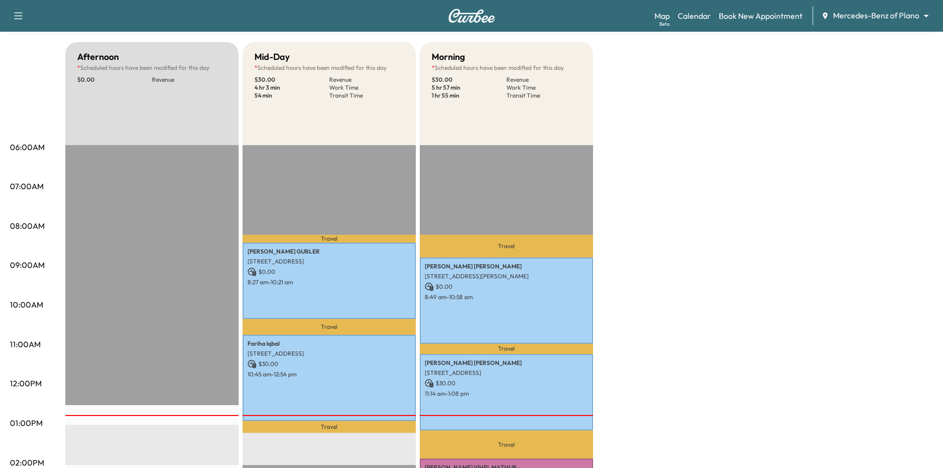
scroll to position [248, 0]
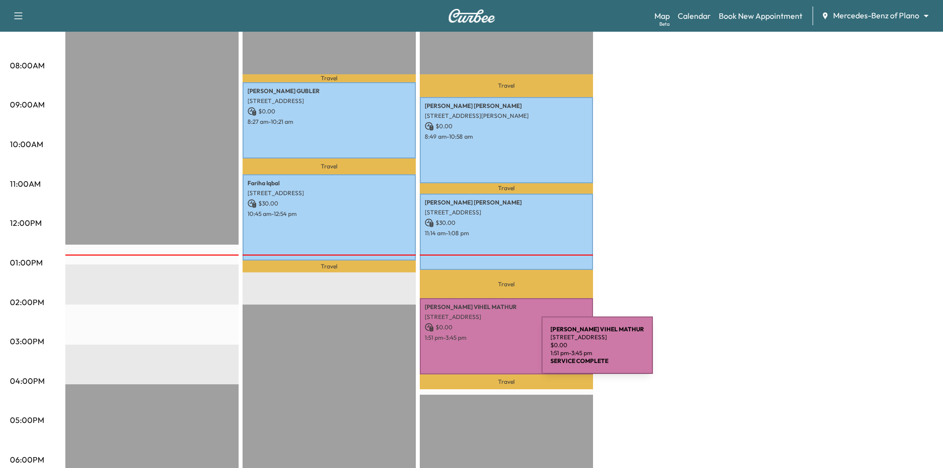
click at [468, 351] on div "PRIYA SINHA VIHEL MATHUR 1509 Frisco Hills Blvd, Little Elm, TX 75068, USA $ 0.…" at bounding box center [506, 336] width 173 height 76
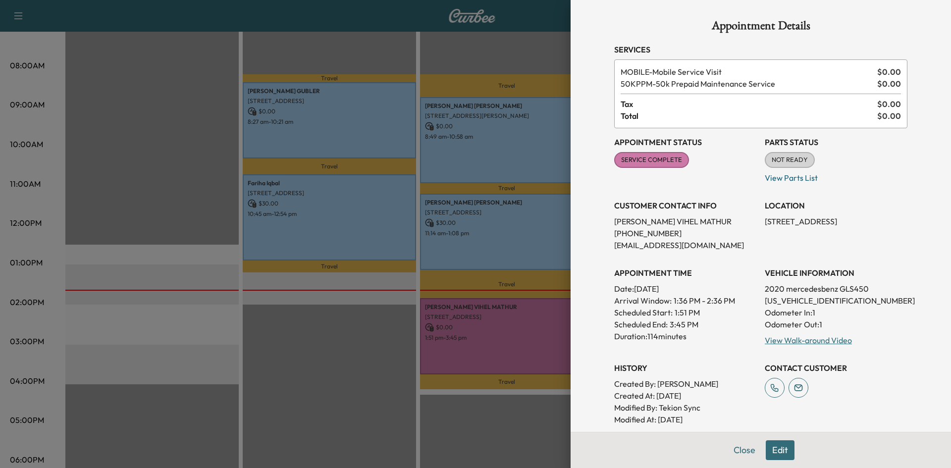
click at [767, 302] on p "4JGFF5KE1LA053637" at bounding box center [836, 301] width 143 height 12
copy p "4JGFF5KE1LA053637"
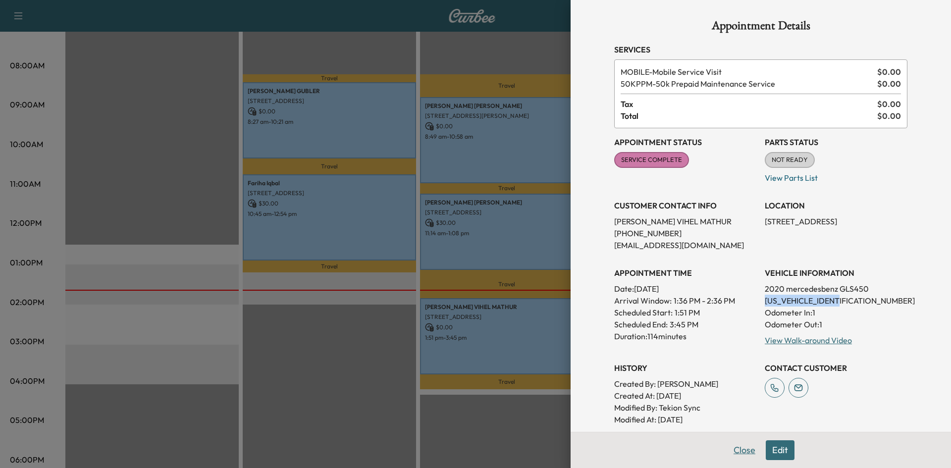
click at [740, 450] on button "Close" at bounding box center [744, 450] width 35 height 20
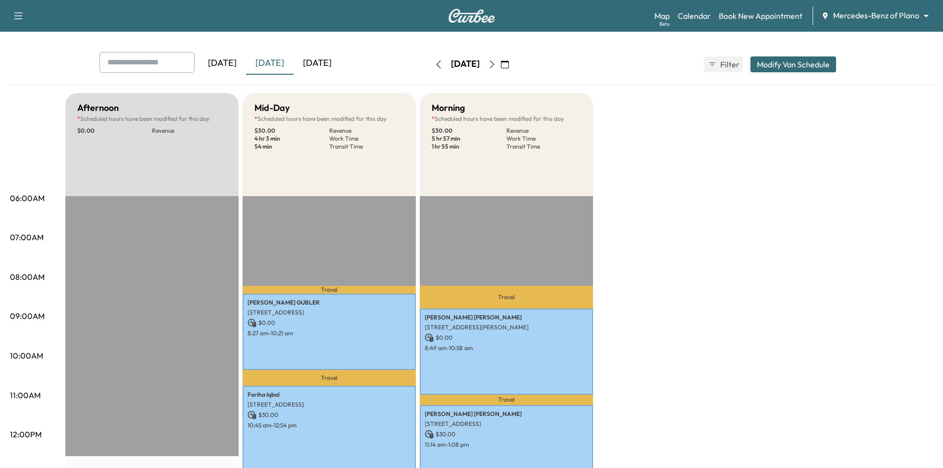
scroll to position [0, 0]
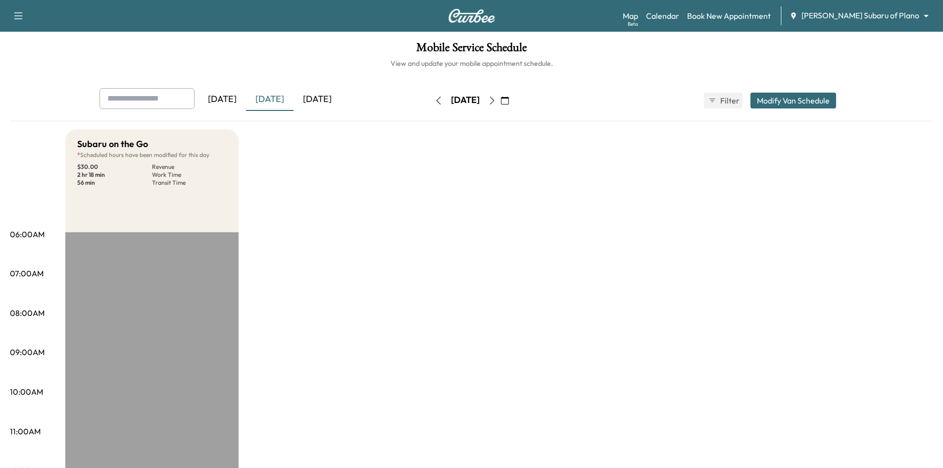
scroll to position [248, 0]
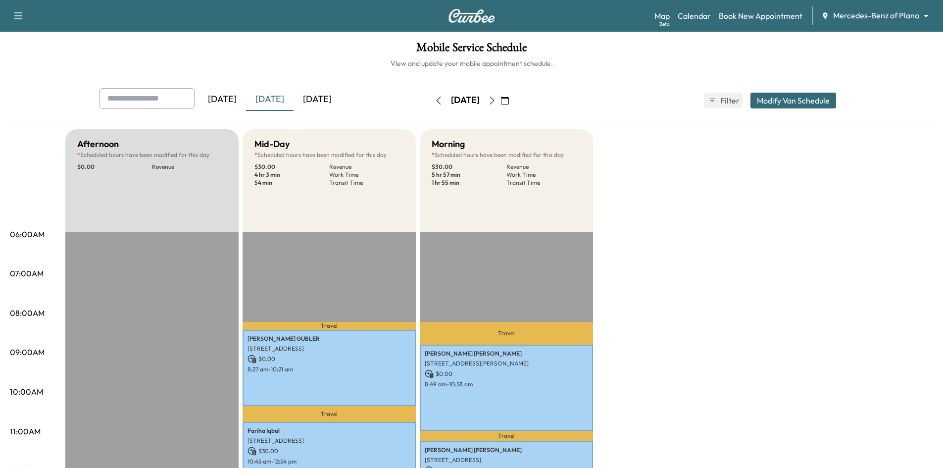
click at [496, 102] on icon "button" at bounding box center [492, 101] width 8 height 8
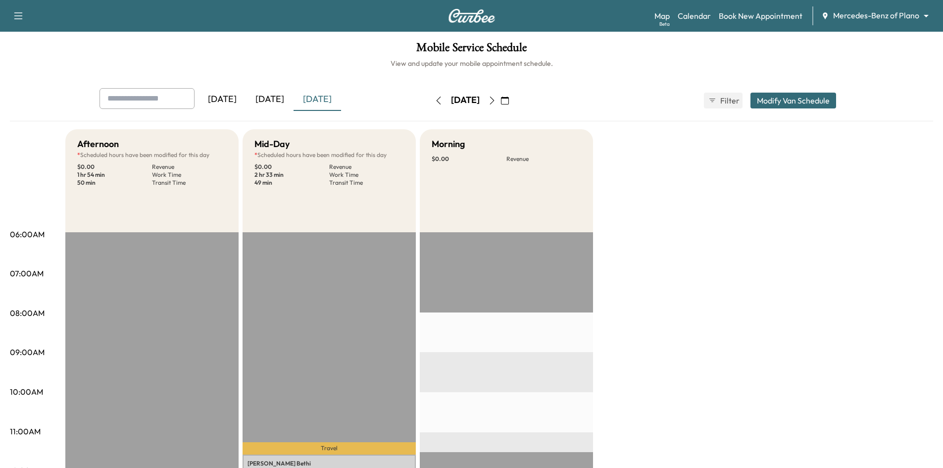
click at [494, 102] on icon "button" at bounding box center [492, 101] width 4 height 8
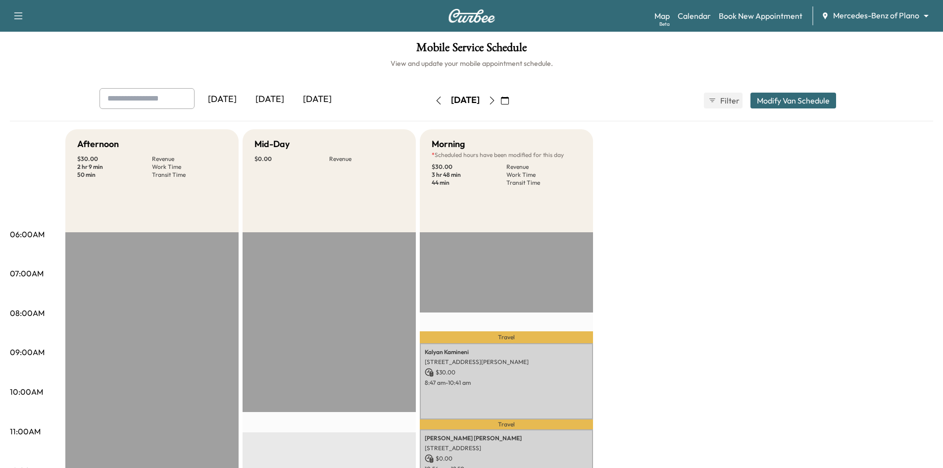
click at [496, 101] on icon "button" at bounding box center [492, 101] width 8 height 8
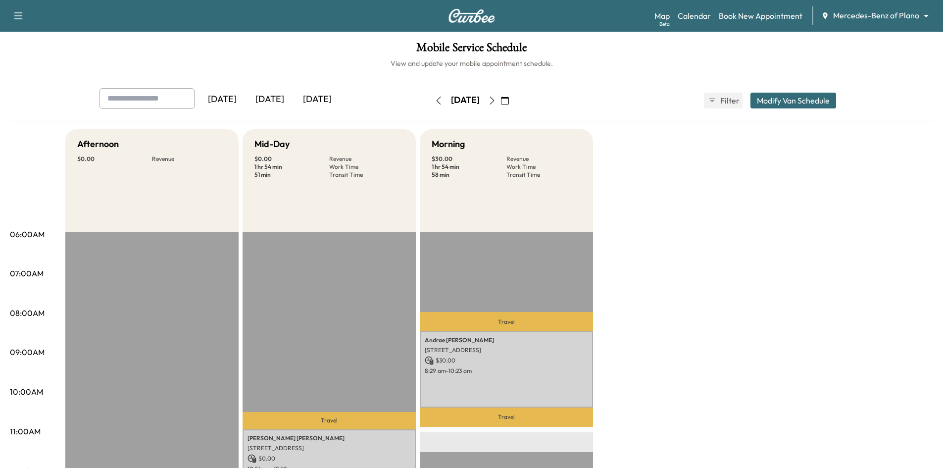
click at [435, 101] on icon "button" at bounding box center [439, 101] width 8 height 8
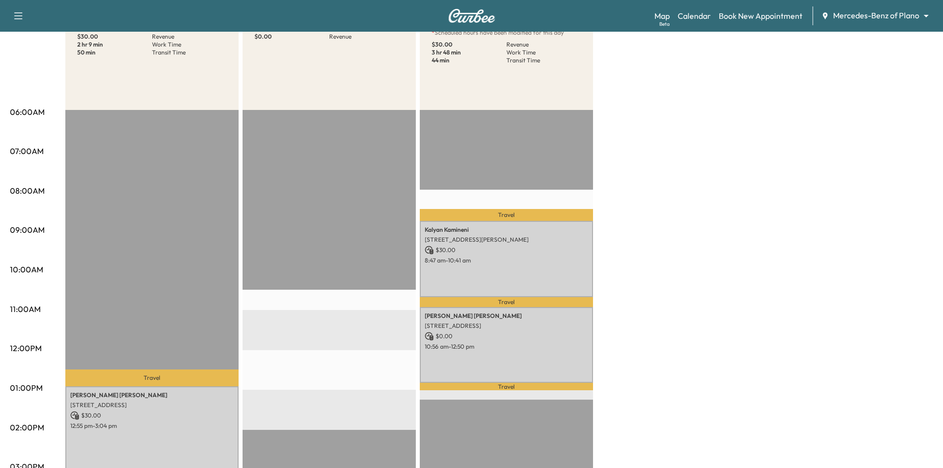
scroll to position [50, 0]
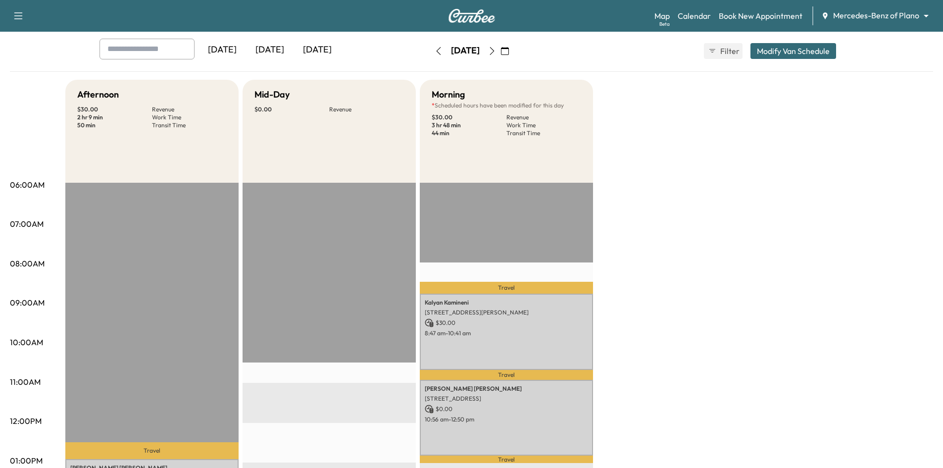
click at [435, 51] on icon "button" at bounding box center [439, 51] width 8 height 8
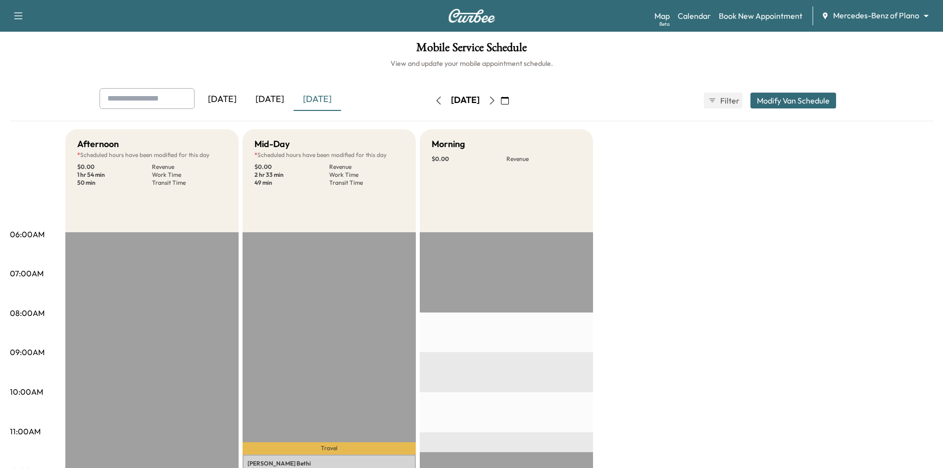
click at [509, 101] on icon "button" at bounding box center [505, 101] width 8 height 8
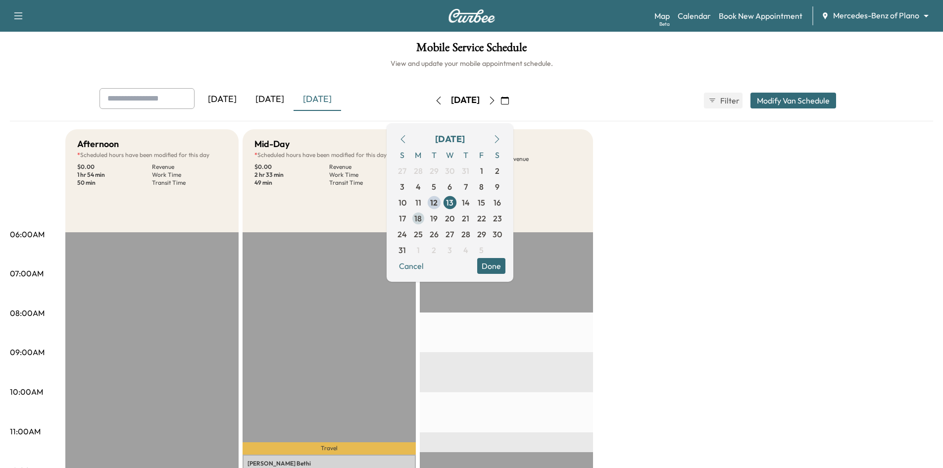
click at [422, 213] on span "18" at bounding box center [418, 218] width 7 height 12
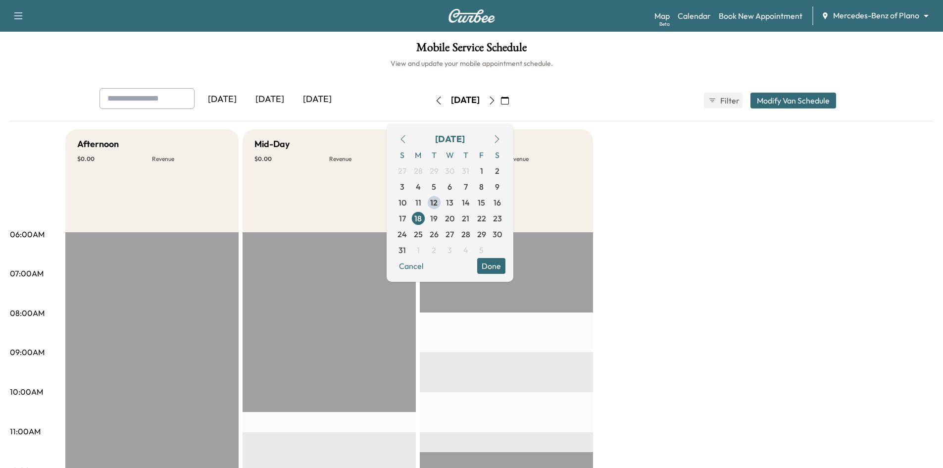
click at [506, 267] on button "Done" at bounding box center [491, 266] width 28 height 16
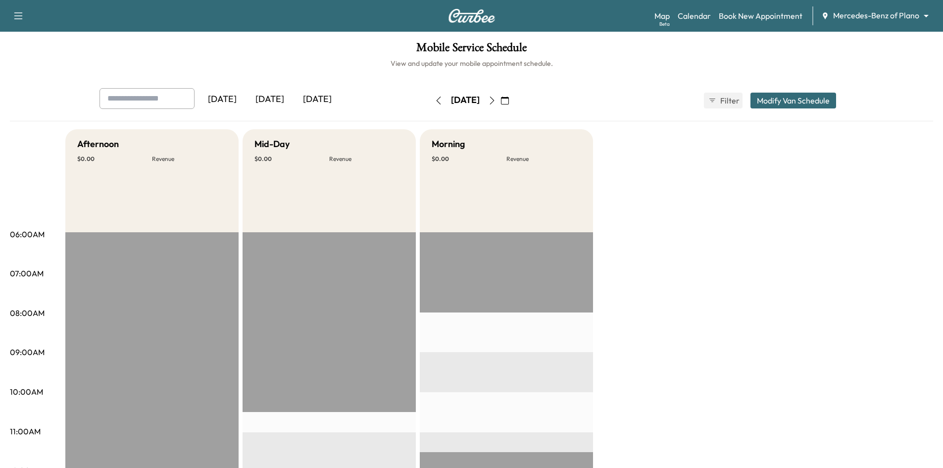
click at [496, 102] on icon "button" at bounding box center [492, 101] width 8 height 8
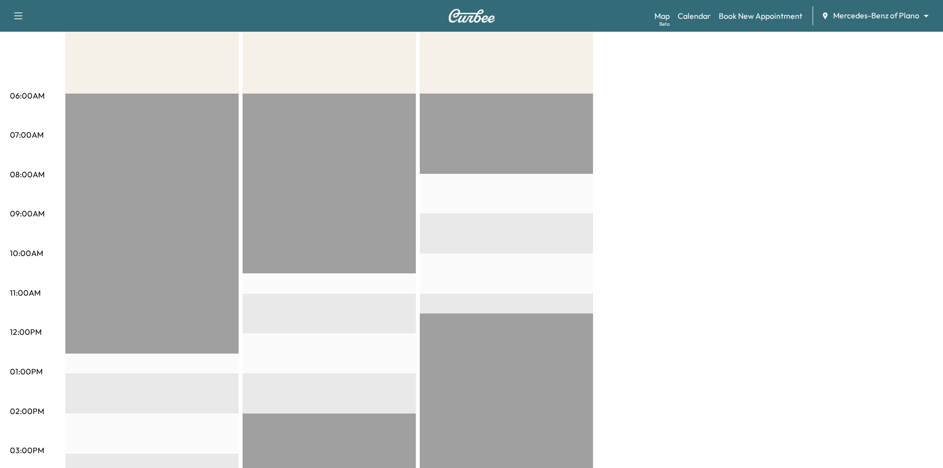
scroll to position [50, 0]
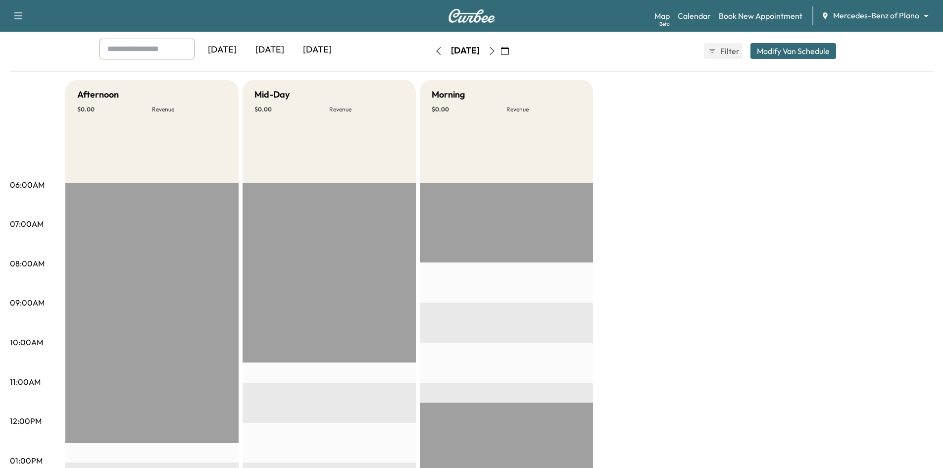
click at [496, 52] on icon "button" at bounding box center [492, 51] width 8 height 8
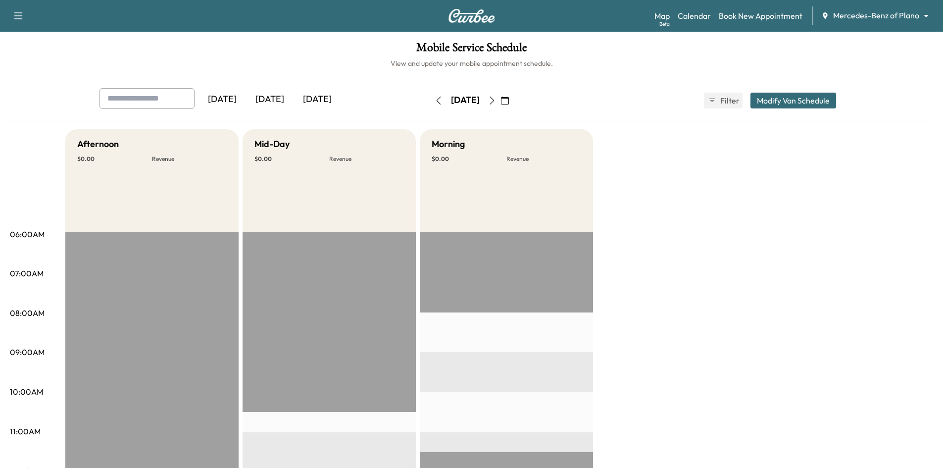
click at [496, 100] on icon "button" at bounding box center [492, 101] width 8 height 8
click at [496, 97] on icon "button" at bounding box center [492, 101] width 8 height 8
click at [509, 98] on icon "button" at bounding box center [505, 101] width 8 height 8
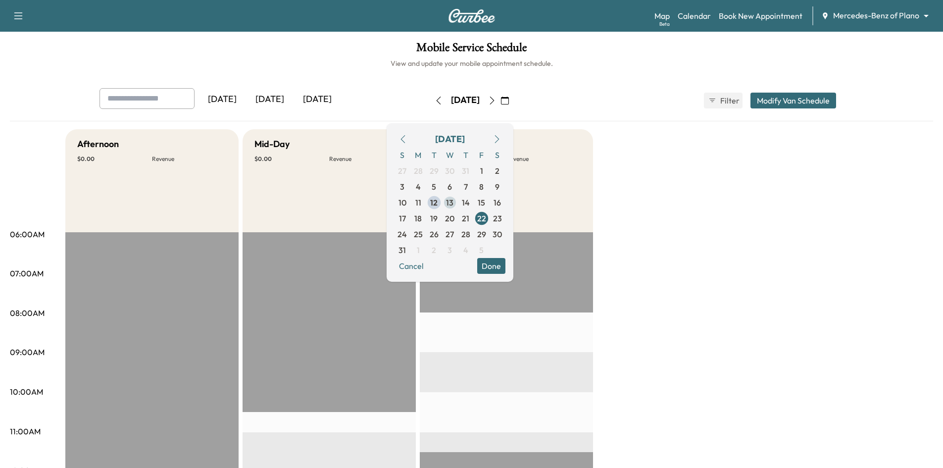
click at [458, 204] on span "13" at bounding box center [450, 203] width 16 height 16
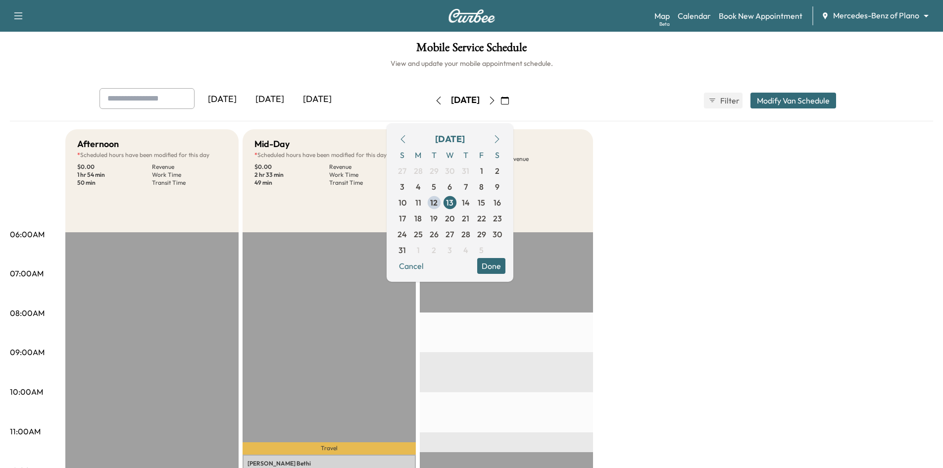
click at [506, 262] on button "Done" at bounding box center [491, 266] width 28 height 16
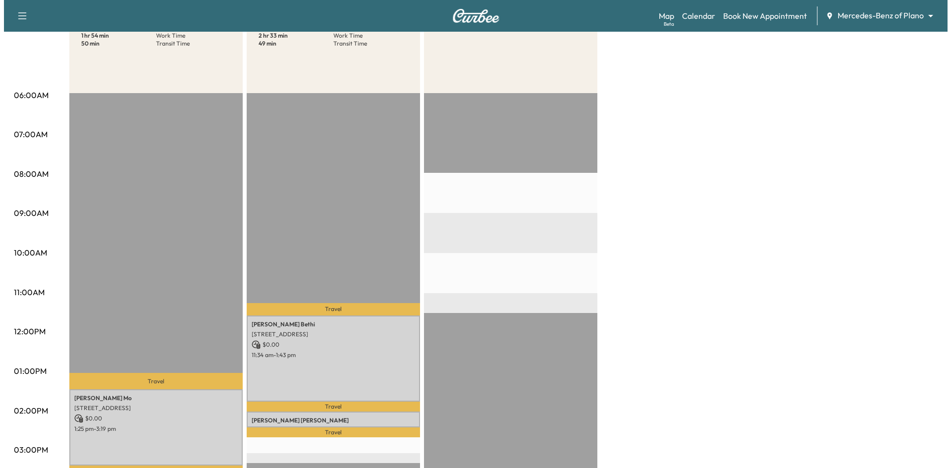
scroll to position [248, 0]
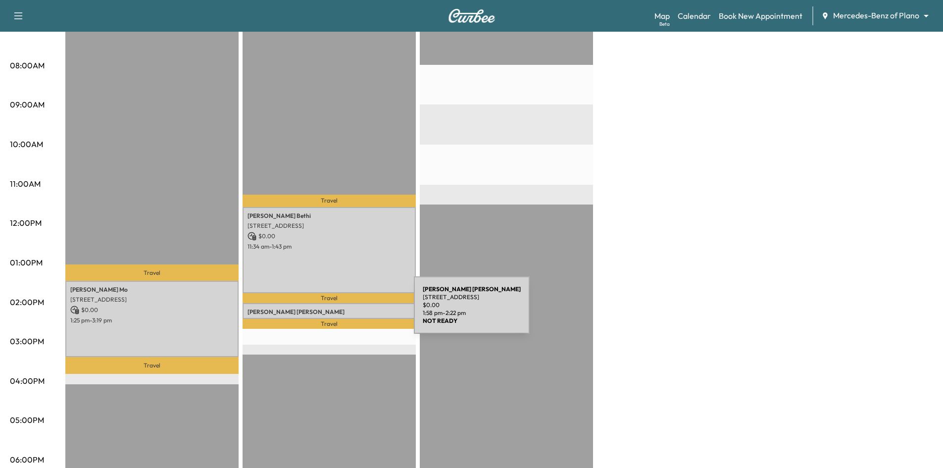
click at [340, 311] on p "[PERSON_NAME]" at bounding box center [329, 312] width 163 height 8
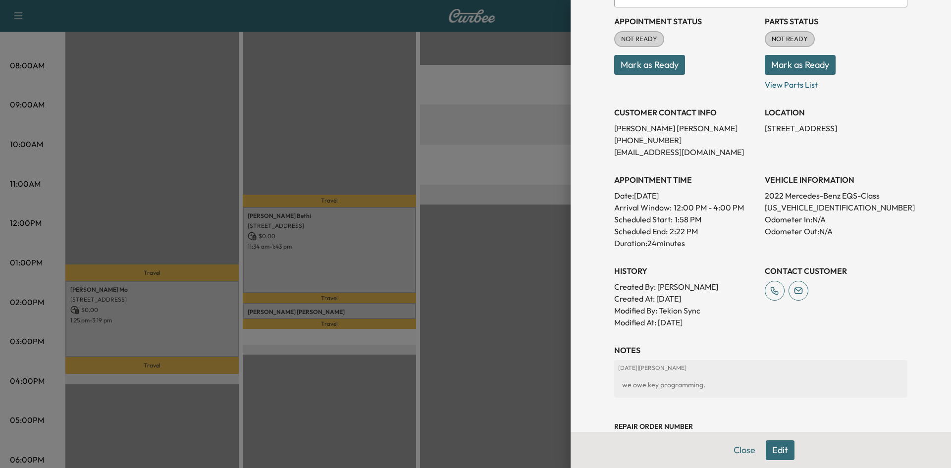
scroll to position [188, 0]
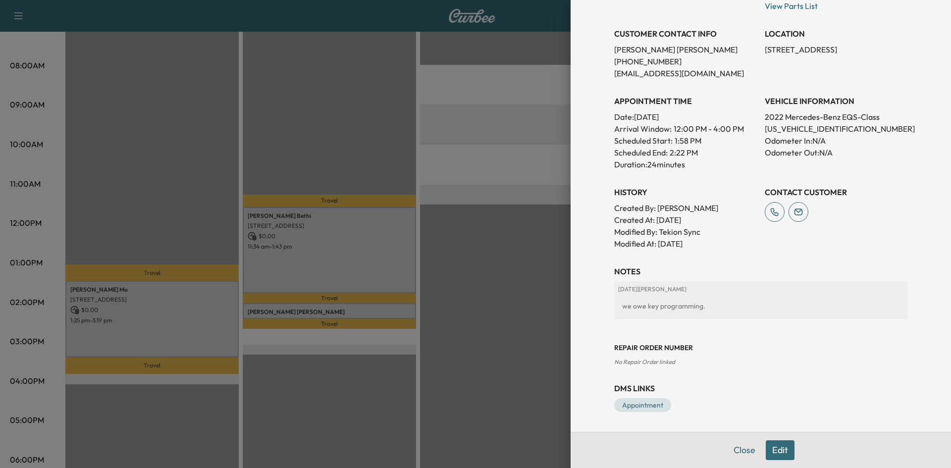
drag, startPoint x: 446, startPoint y: 412, endPoint x: 460, endPoint y: 411, distance: 13.5
click at [448, 412] on div at bounding box center [475, 234] width 951 height 468
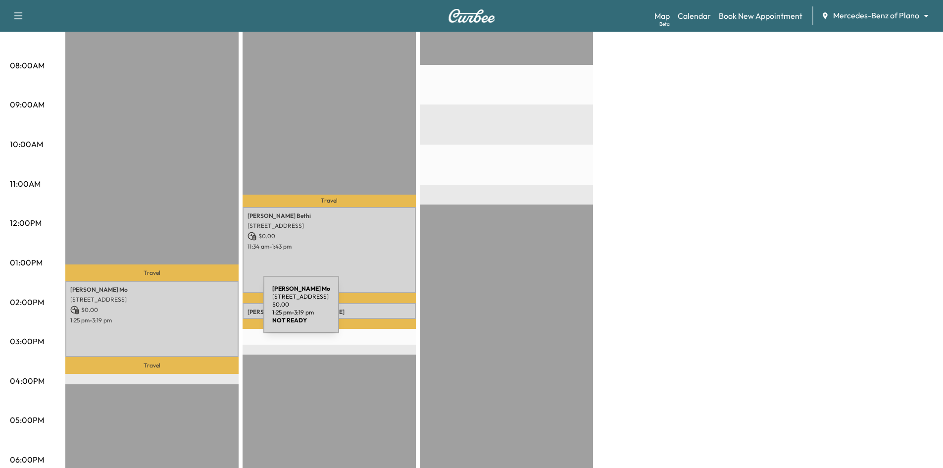
click at [189, 311] on p "$ 0.00" at bounding box center [151, 310] width 163 height 9
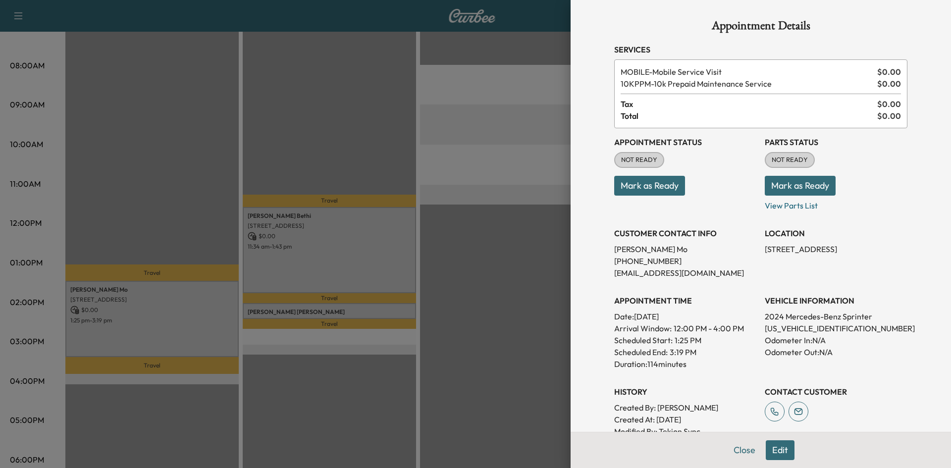
click at [651, 190] on button "Mark as Ready" at bounding box center [649, 186] width 71 height 20
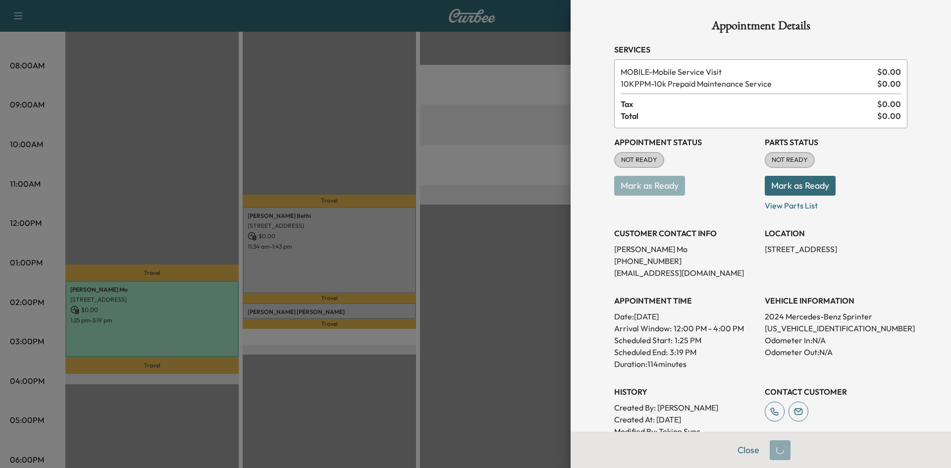
click at [373, 280] on div at bounding box center [475, 234] width 951 height 468
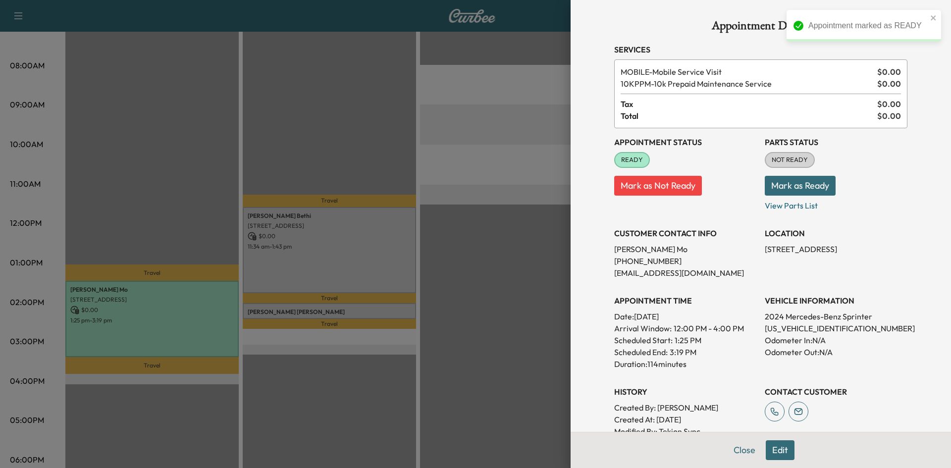
click at [408, 395] on div at bounding box center [475, 234] width 951 height 468
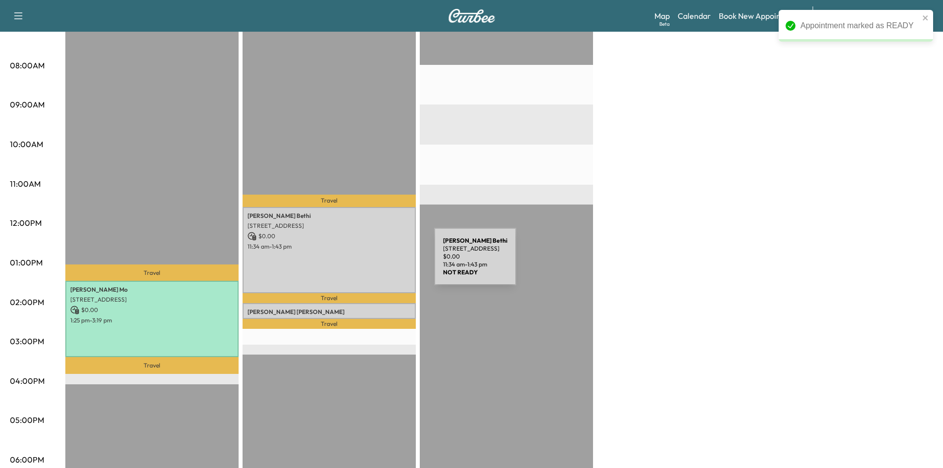
click at [360, 262] on div "[PERSON_NAME] [STREET_ADDRESS] $ 0.00 11:34 am - 1:43 pm" at bounding box center [329, 250] width 173 height 86
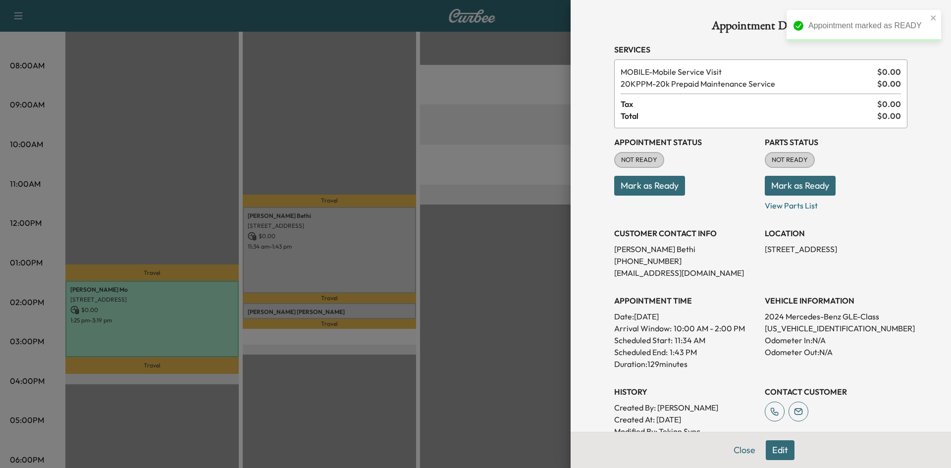
drag, startPoint x: 628, startPoint y: 188, endPoint x: 578, endPoint y: 205, distance: 52.9
click at [629, 189] on button "Mark as Ready" at bounding box center [649, 186] width 71 height 20
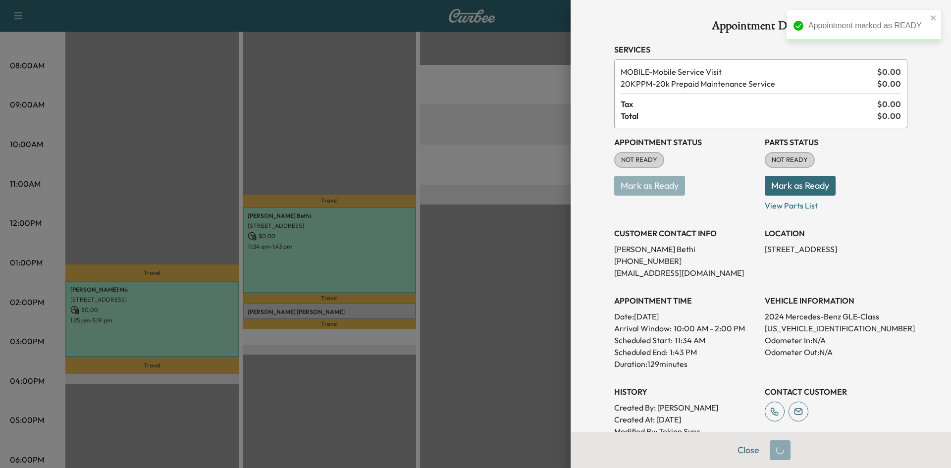
click at [373, 392] on div at bounding box center [475, 234] width 951 height 468
click at [358, 383] on div at bounding box center [475, 234] width 951 height 468
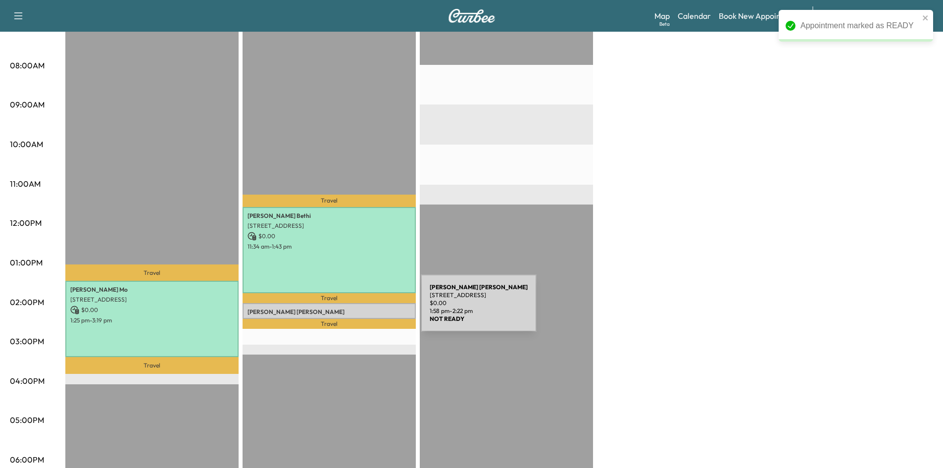
click at [347, 309] on p "[PERSON_NAME]" at bounding box center [329, 312] width 163 height 8
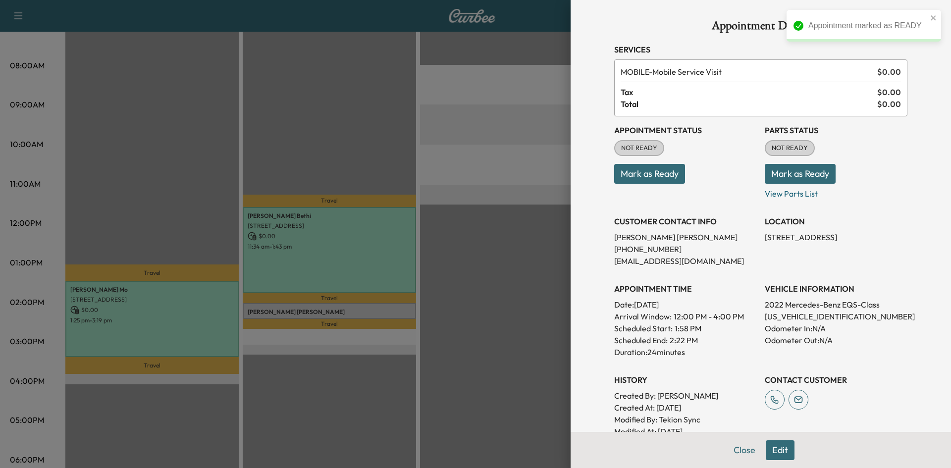
drag, startPoint x: 631, startPoint y: 176, endPoint x: 583, endPoint y: 192, distance: 50.9
click at [630, 177] on button "Mark as Ready" at bounding box center [649, 174] width 71 height 20
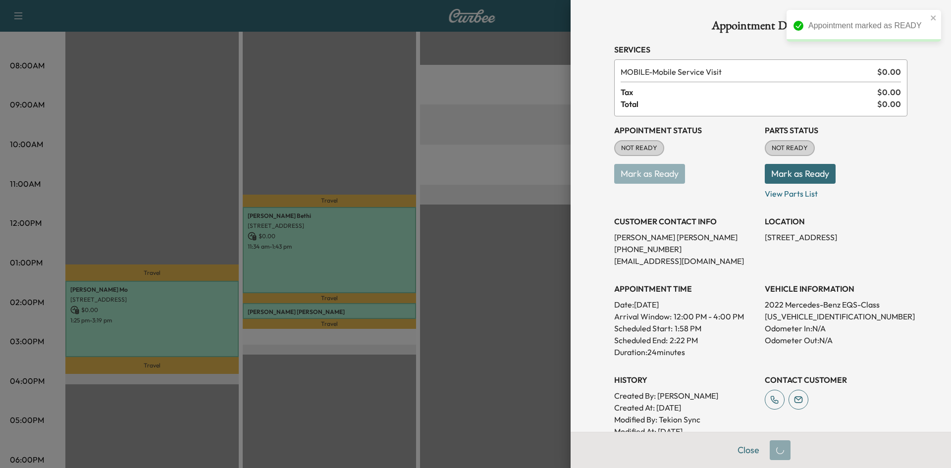
click at [479, 305] on div at bounding box center [475, 234] width 951 height 468
drag, startPoint x: 479, startPoint y: 305, endPoint x: 469, endPoint y: 300, distance: 11.3
click at [479, 304] on div at bounding box center [475, 234] width 951 height 468
click at [469, 300] on div at bounding box center [475, 234] width 951 height 468
drag, startPoint x: 462, startPoint y: 242, endPoint x: 395, endPoint y: 197, distance: 80.6
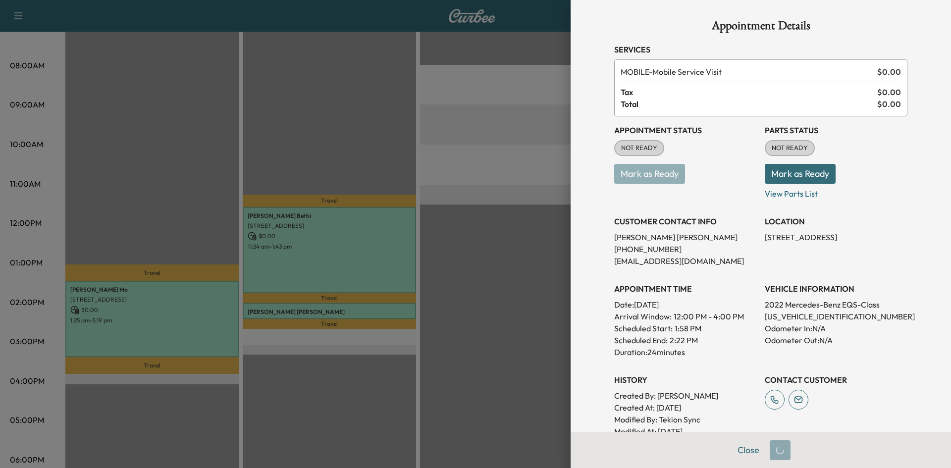
click at [464, 239] on div at bounding box center [475, 234] width 951 height 468
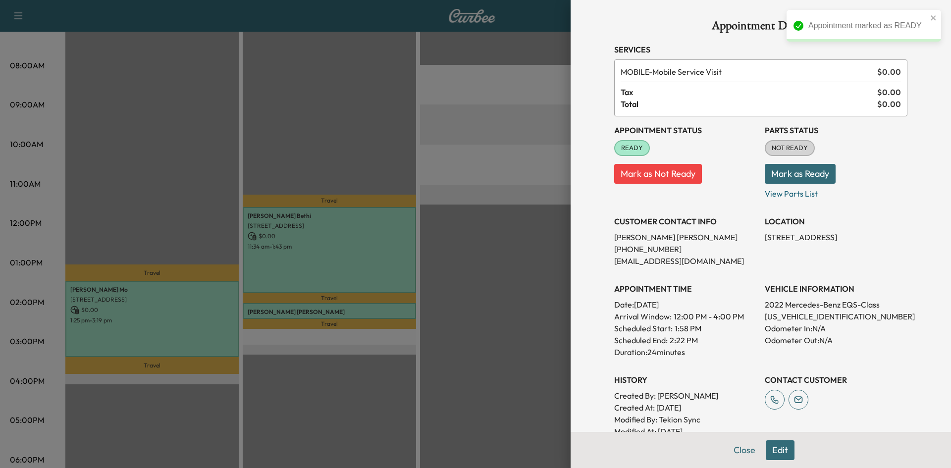
click at [310, 181] on div at bounding box center [475, 234] width 951 height 468
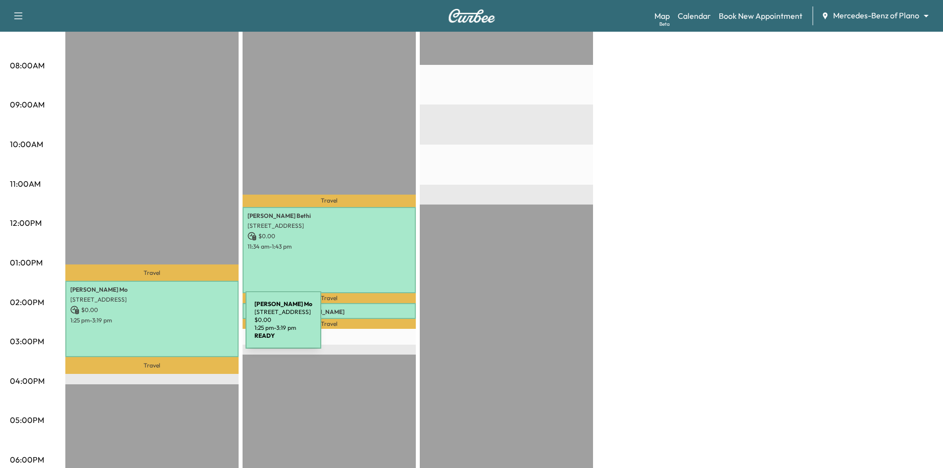
click at [169, 326] on div "[PERSON_NAME] Mo [STREET_ADDRESS] $ 0.00 1:25 pm - 3:19 pm" at bounding box center [151, 319] width 173 height 76
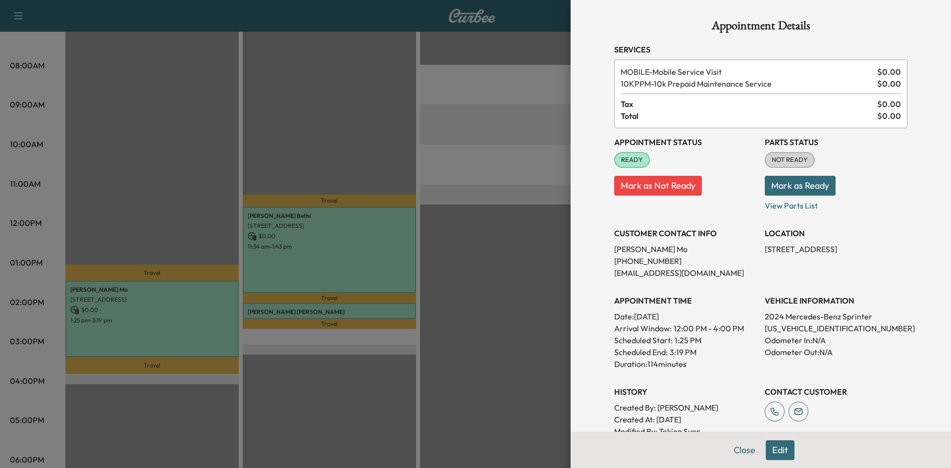
click at [420, 119] on div at bounding box center [475, 234] width 951 height 468
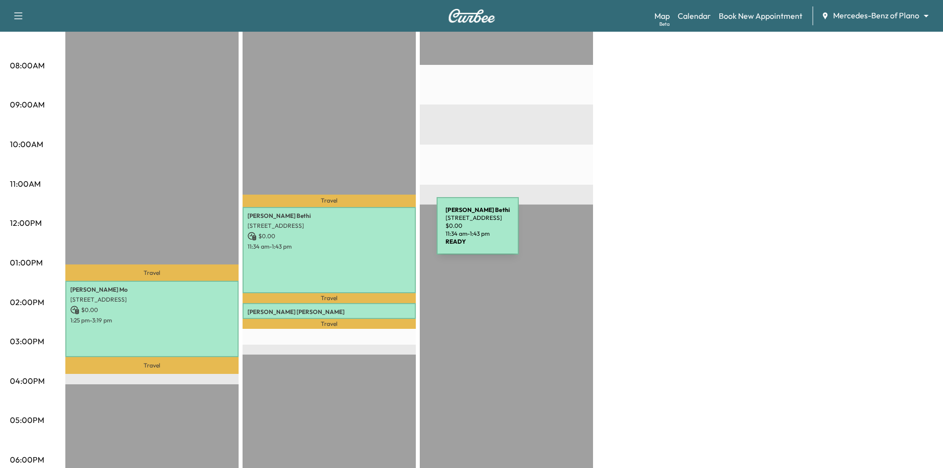
click at [364, 227] on div "[PERSON_NAME] [STREET_ADDRESS] $ 0.00 11:34 am - 1:43 pm" at bounding box center [329, 250] width 173 height 86
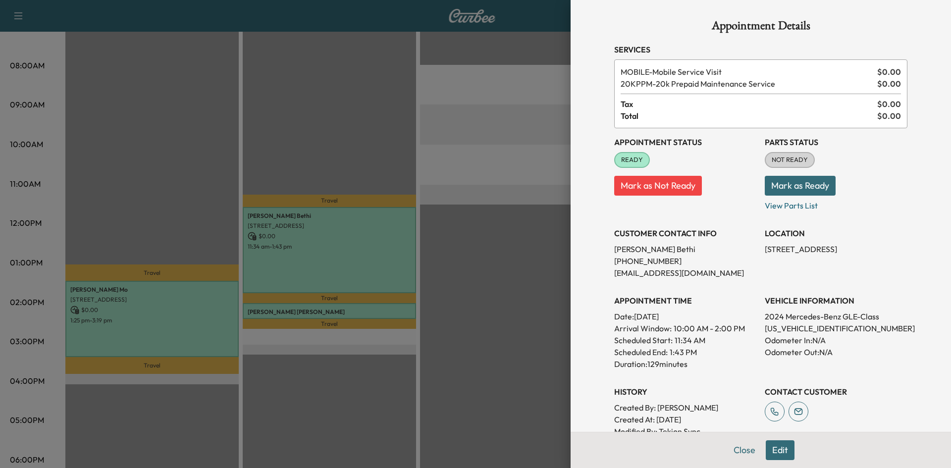
click at [333, 133] on div at bounding box center [475, 234] width 951 height 468
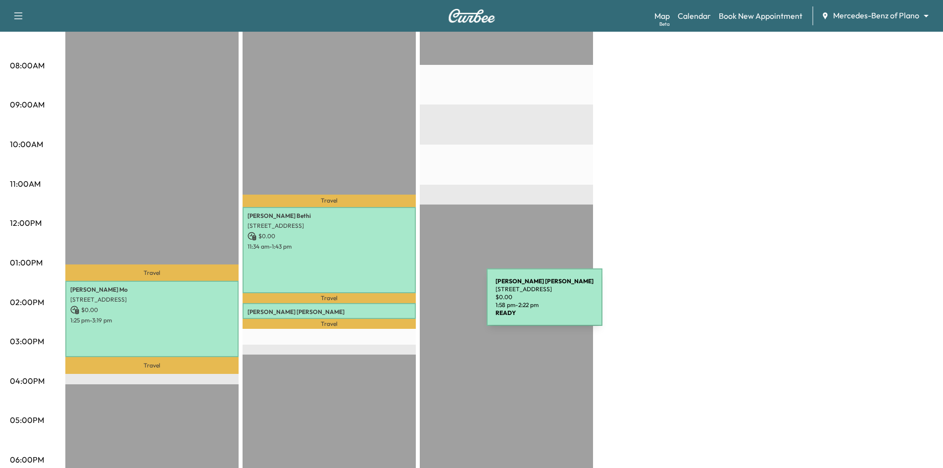
click at [413, 303] on div "[PERSON_NAME] [STREET_ADDRESS] $ 0.00 1:58 pm - 2:22 pm" at bounding box center [329, 311] width 173 height 16
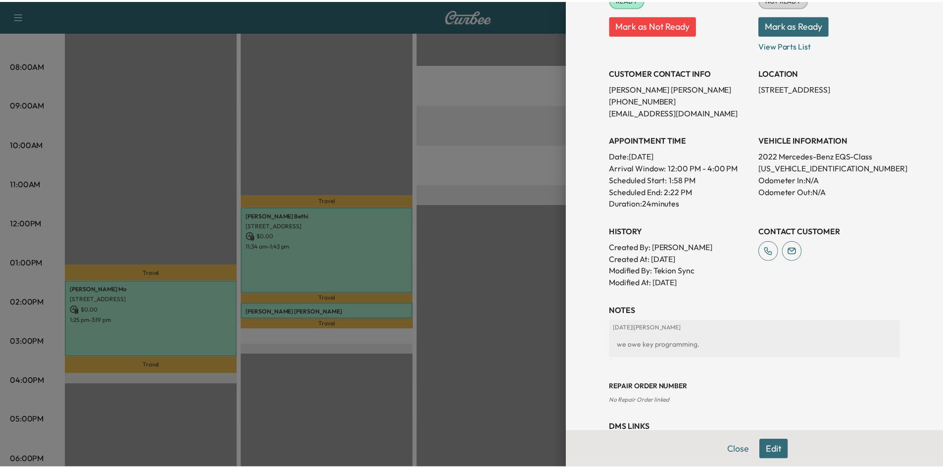
scroll to position [0, 0]
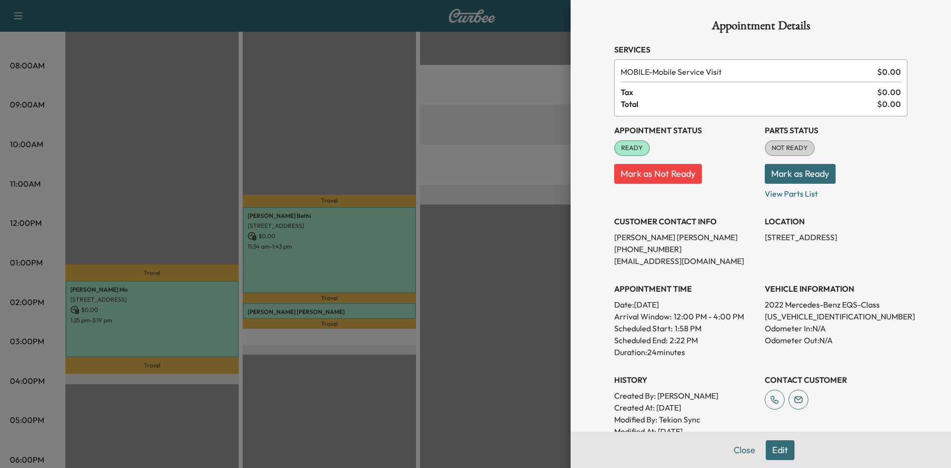
click at [496, 297] on div at bounding box center [475, 234] width 951 height 468
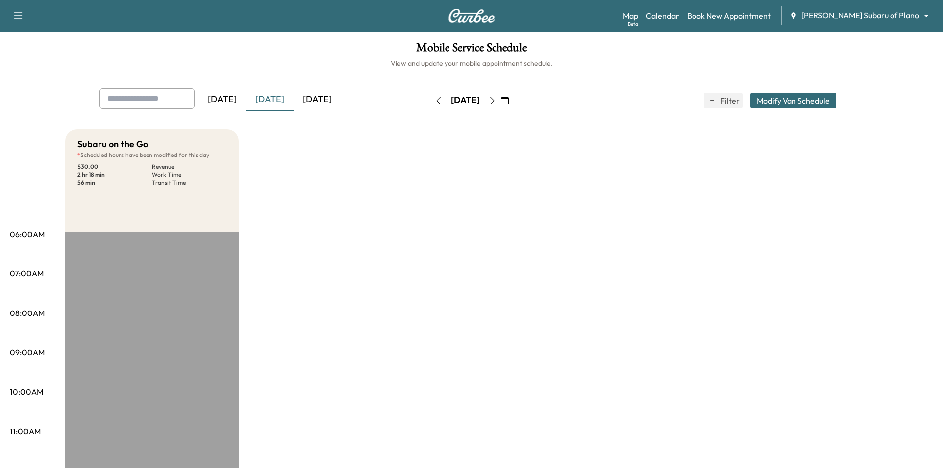
click at [494, 101] on icon "button" at bounding box center [492, 101] width 4 height 8
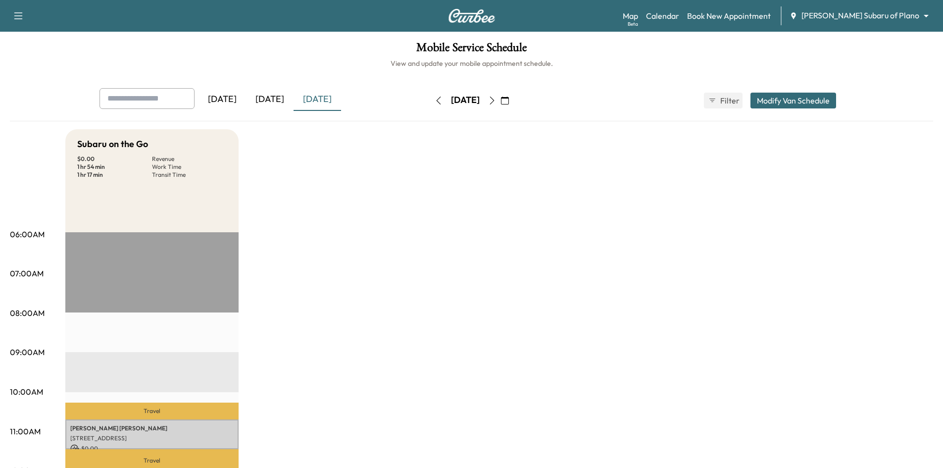
click at [270, 96] on div "[DATE]" at bounding box center [270, 99] width 48 height 23
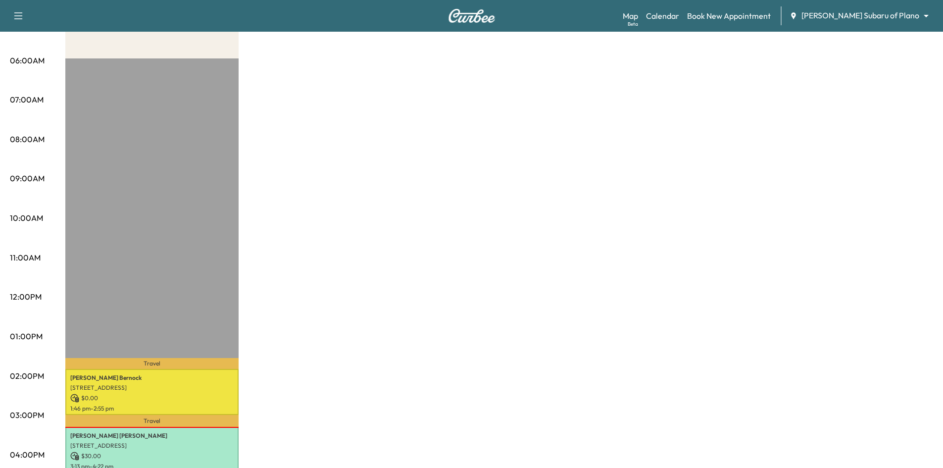
scroll to position [248, 0]
